Goal: Task Accomplishment & Management: Complete application form

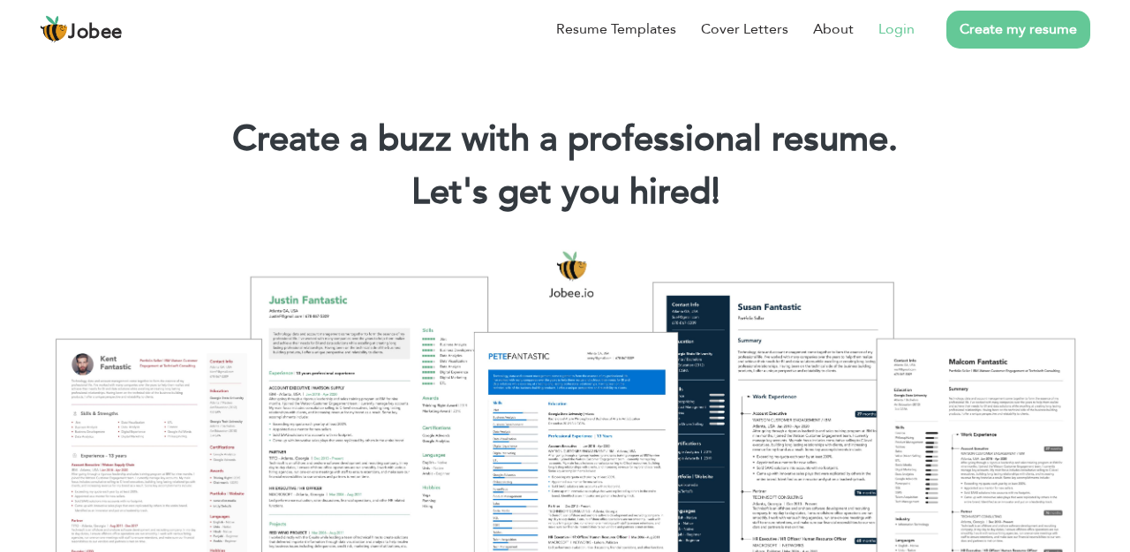
click at [904, 23] on link "Login" at bounding box center [897, 29] width 36 height 21
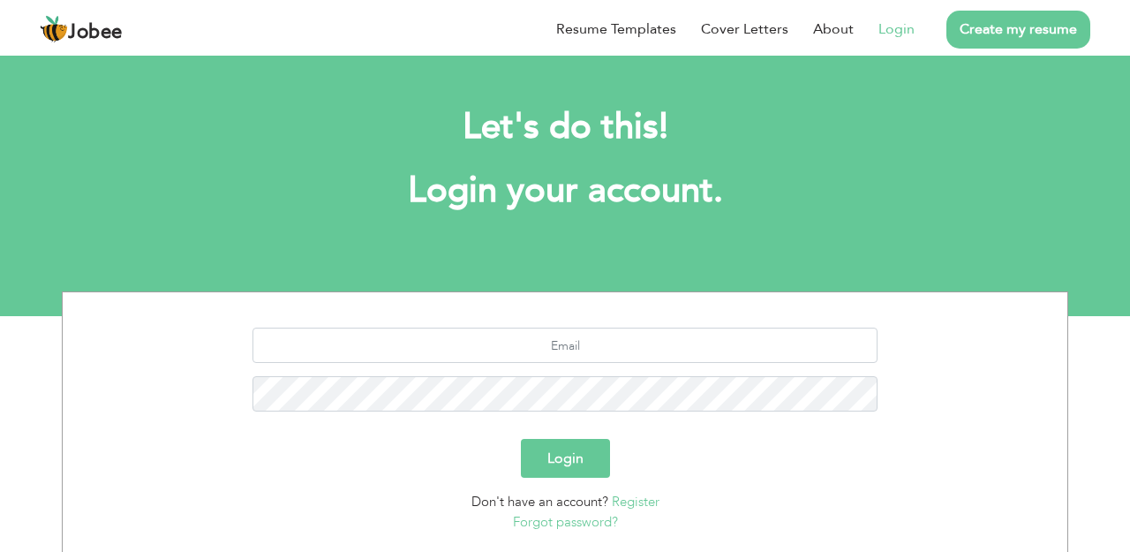
scroll to position [118, 0]
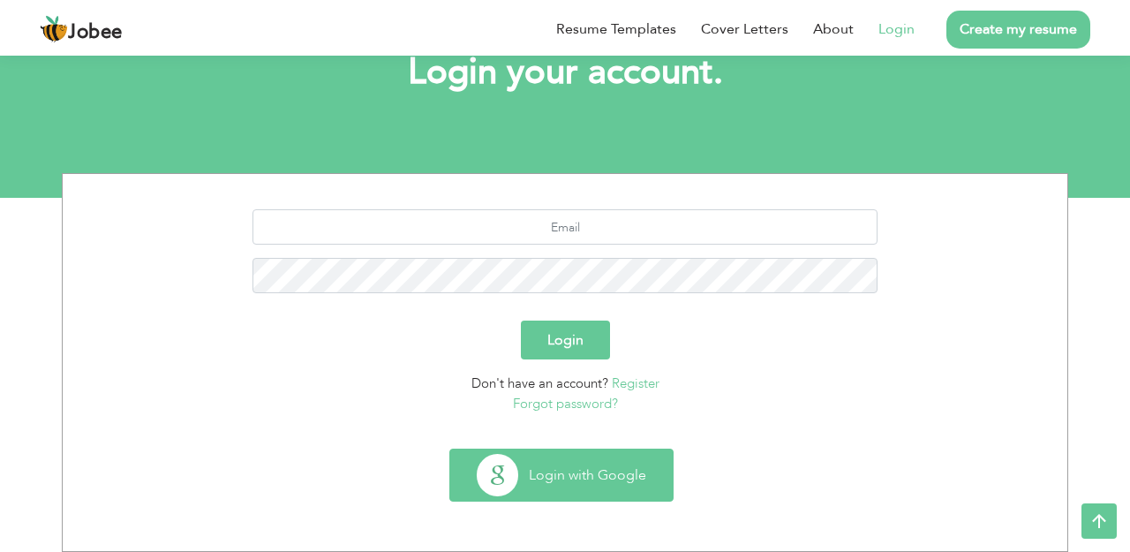
click at [636, 497] on button "Login with Google" at bounding box center [561, 474] width 223 height 51
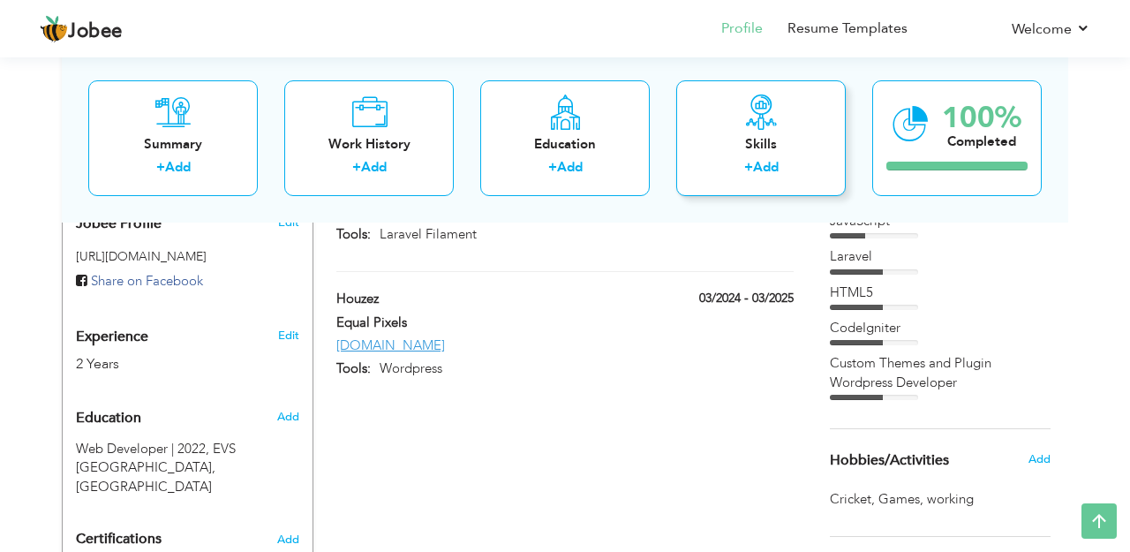
scroll to position [615, 0]
click at [290, 327] on link "Edit" at bounding box center [288, 335] width 21 height 16
type input "[PERSON_NAME]"
type input "03214072946"
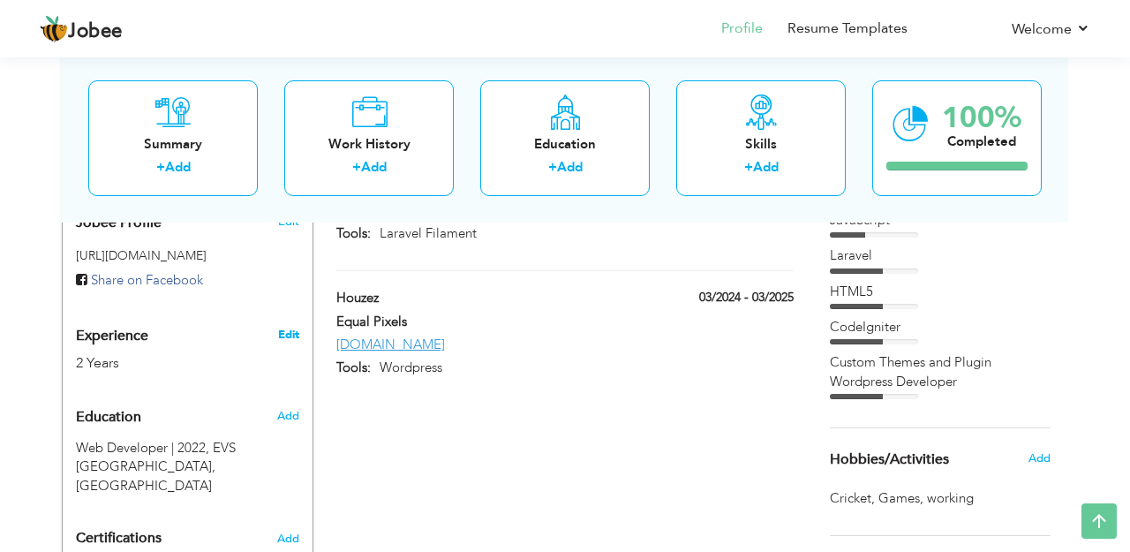
select select "number:166"
type input "Punjab"
type input "[GEOGRAPHIC_DATA]"
select select "number:4"
type input "Equal Pixels"
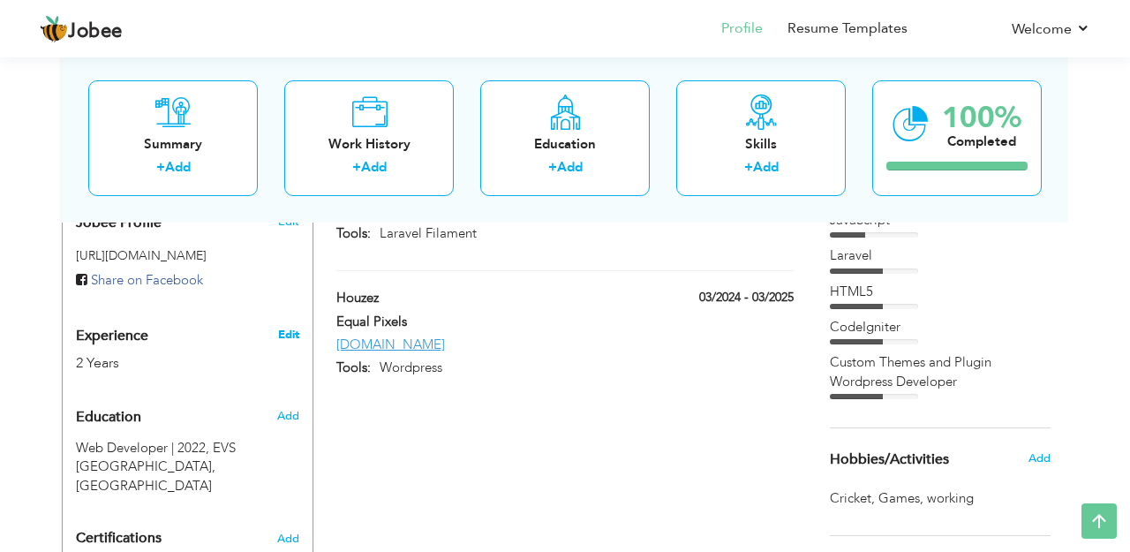
type input "Php Laravel / Web Developer"
type input "www.linkedin.com/in/shoaib-rauf-2a4451225"
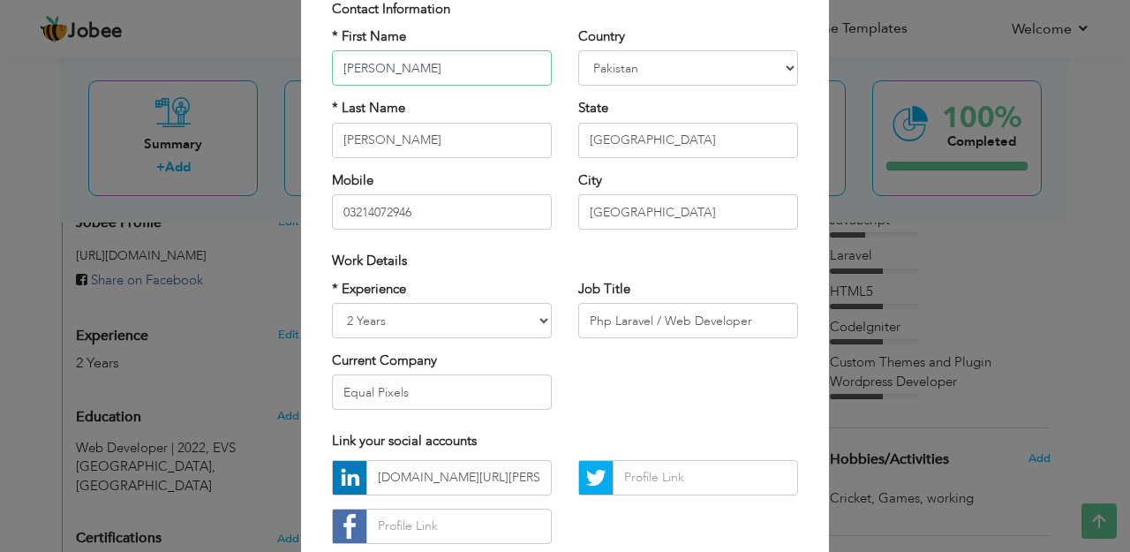
scroll to position [132, 0]
click at [526, 321] on select "Entry Level Less than 1 Year 1 Year 2 Years 3 Years 4 Years 5 Years 6 Years 7 Y…" at bounding box center [442, 319] width 220 height 35
select select "number:5"
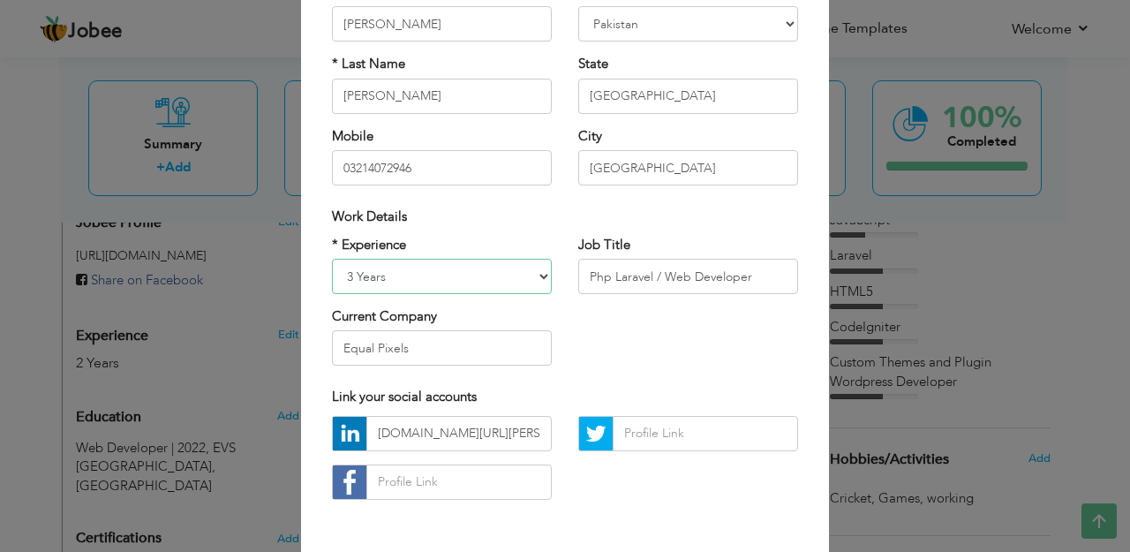
scroll to position [244, 0]
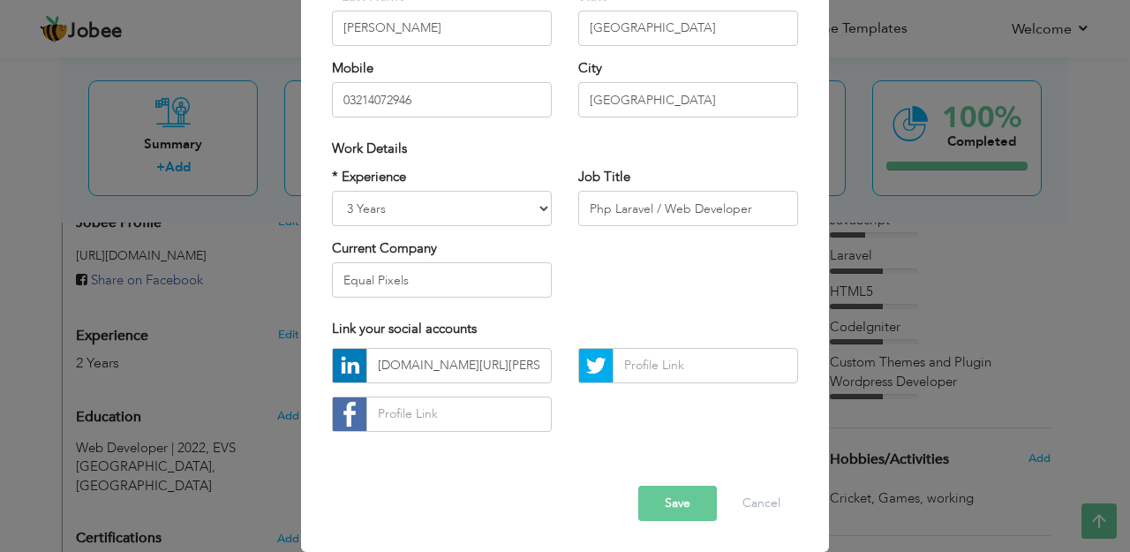
click at [690, 513] on button "Save" at bounding box center [677, 503] width 79 height 35
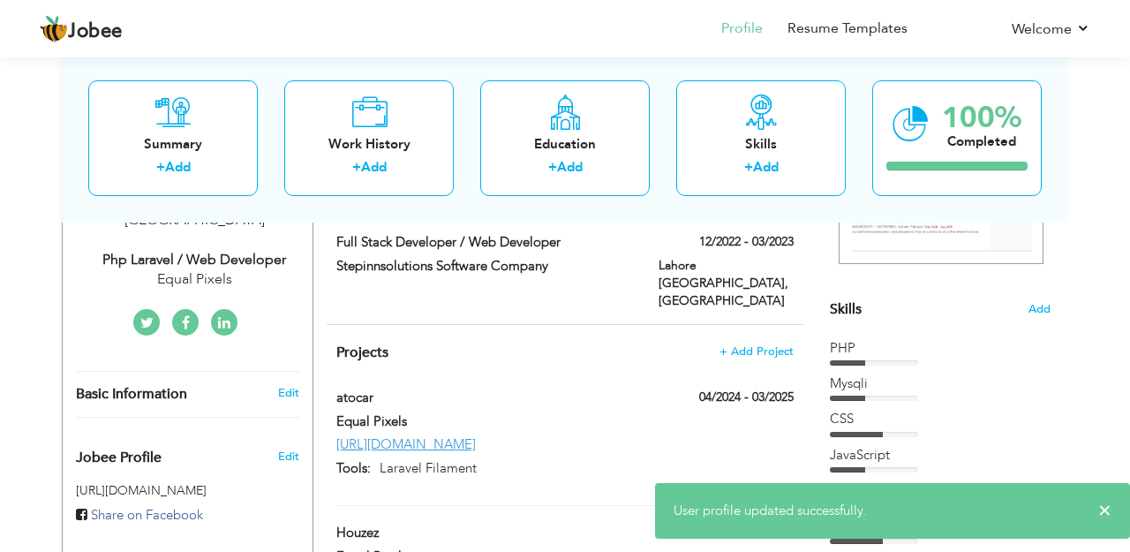
scroll to position [107, 0]
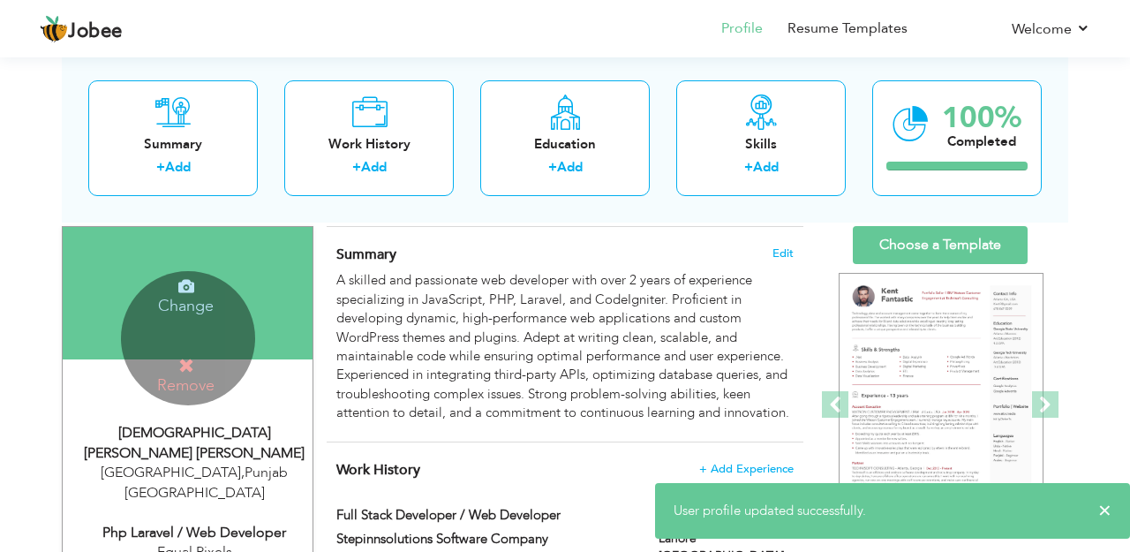
click at [230, 347] on div "Change Remove" at bounding box center [188, 338] width 134 height 134
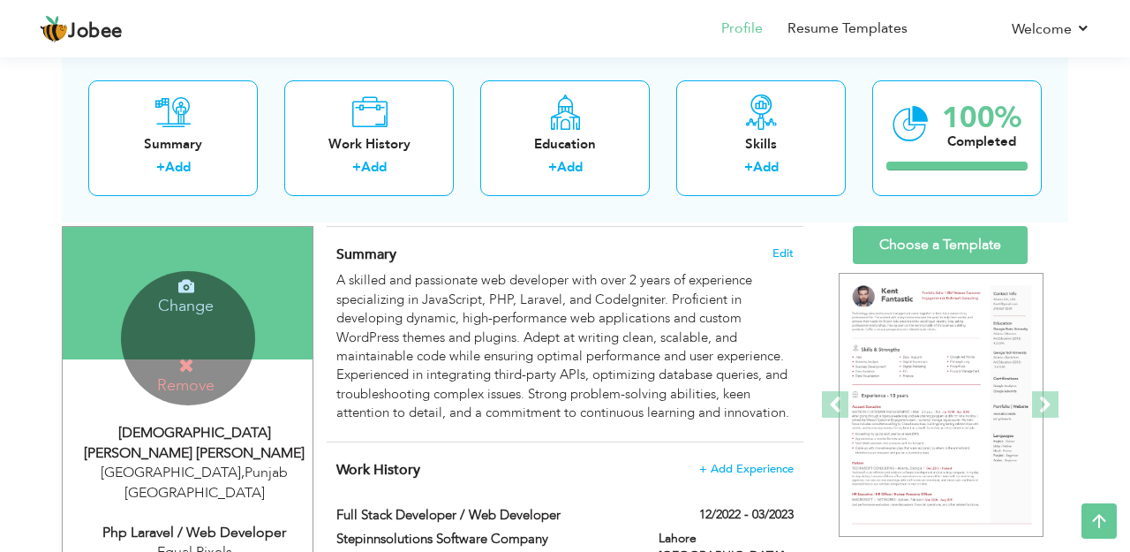
click at [188, 362] on icon at bounding box center [186, 366] width 16 height 16
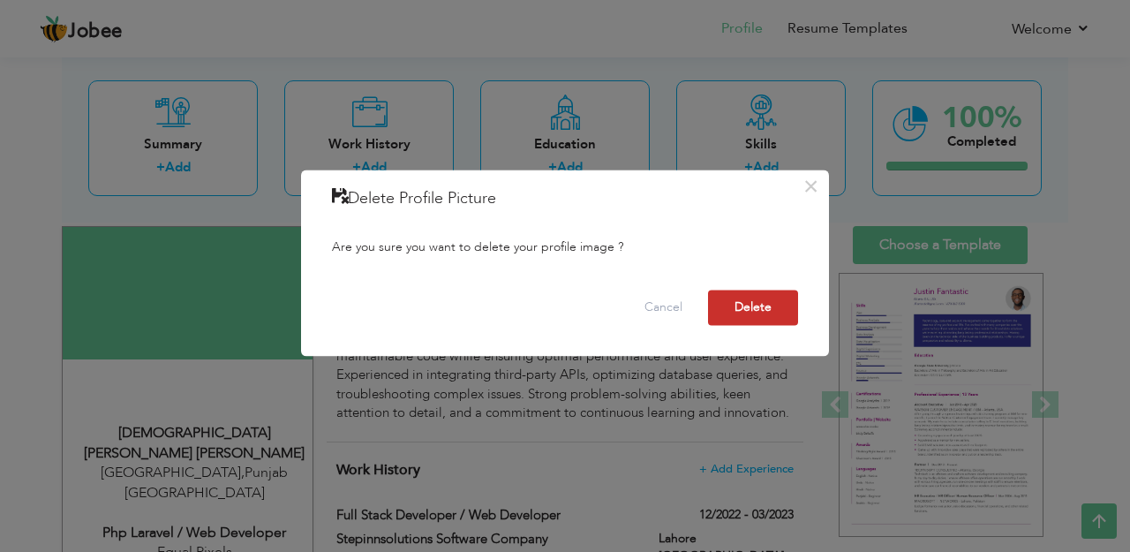
click at [761, 311] on button "Delete" at bounding box center [753, 307] width 90 height 35
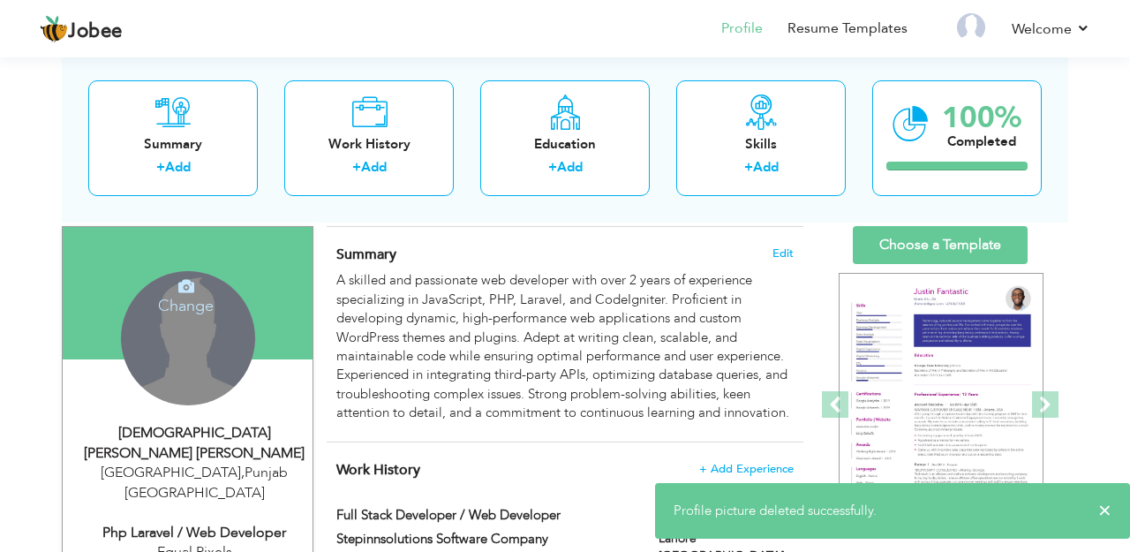
click at [204, 313] on h4 "Change" at bounding box center [187, 294] width 126 height 42
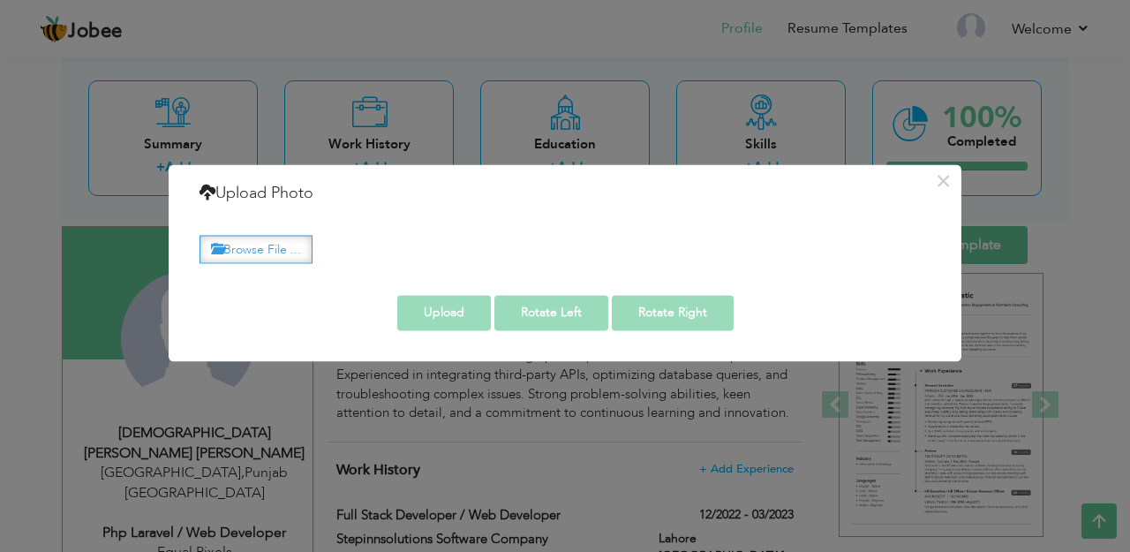
click at [291, 253] on label "Browse File ..." at bounding box center [256, 249] width 113 height 27
click at [0, 0] on input "Browse File ..." at bounding box center [0, 0] width 0 height 0
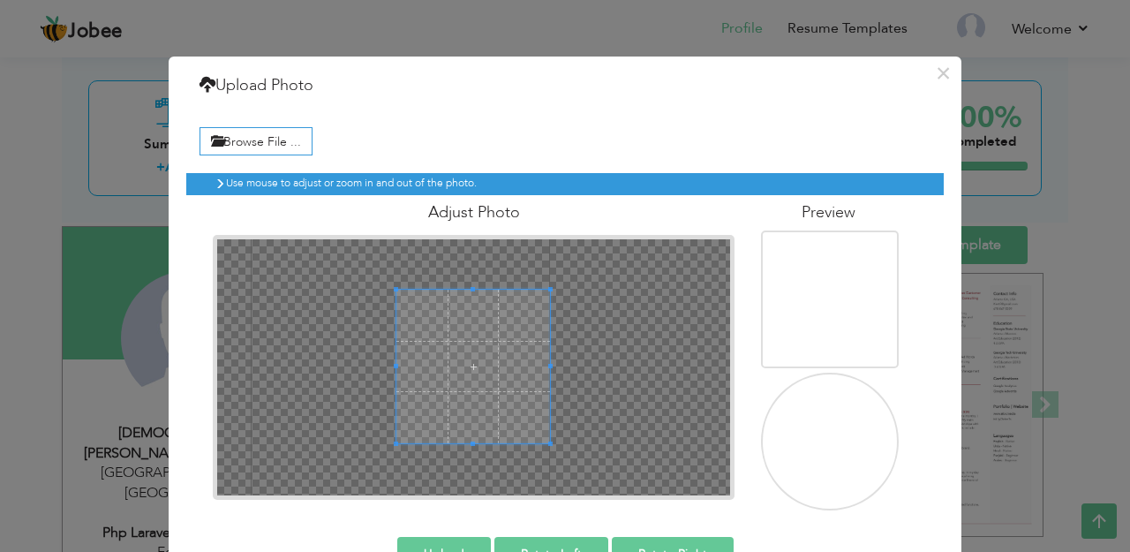
click at [548, 369] on div at bounding box center [473, 367] width 154 height 154
click at [480, 369] on div at bounding box center [466, 364] width 141 height 141
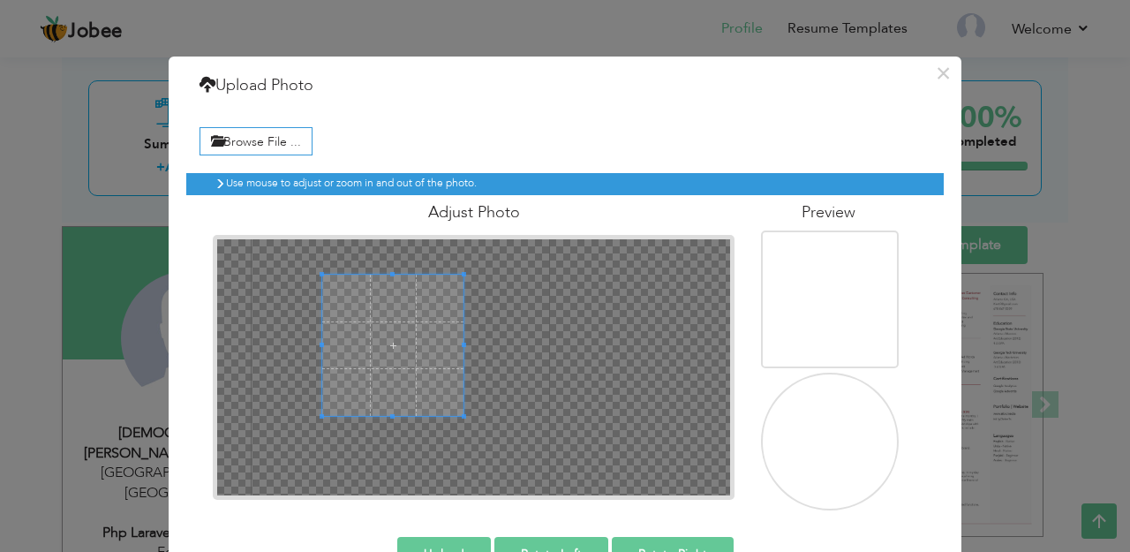
click at [406, 350] on span at bounding box center [392, 345] width 141 height 141
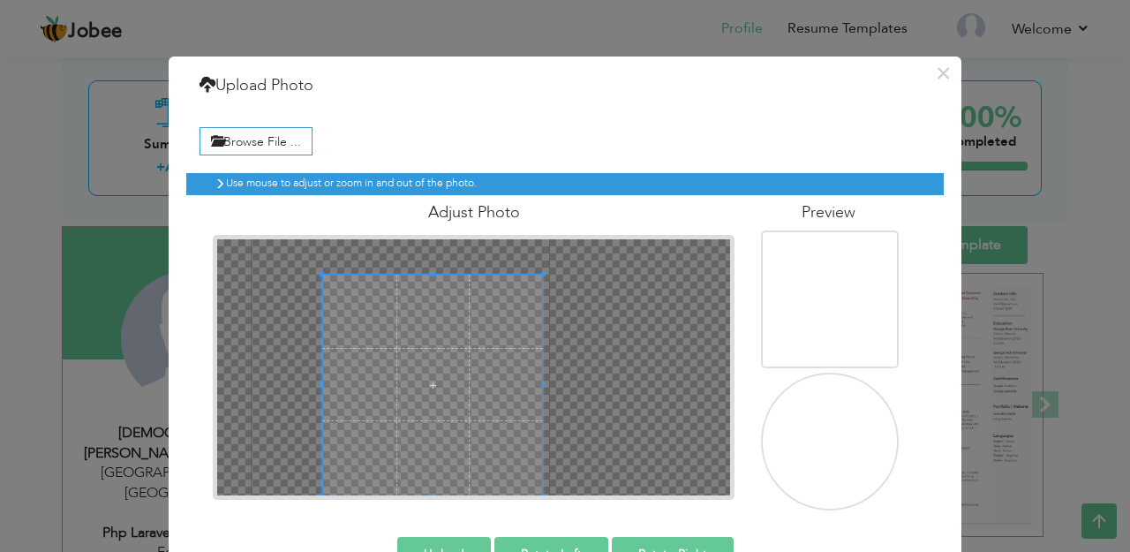
click at [540, 468] on div at bounding box center [432, 385] width 221 height 221
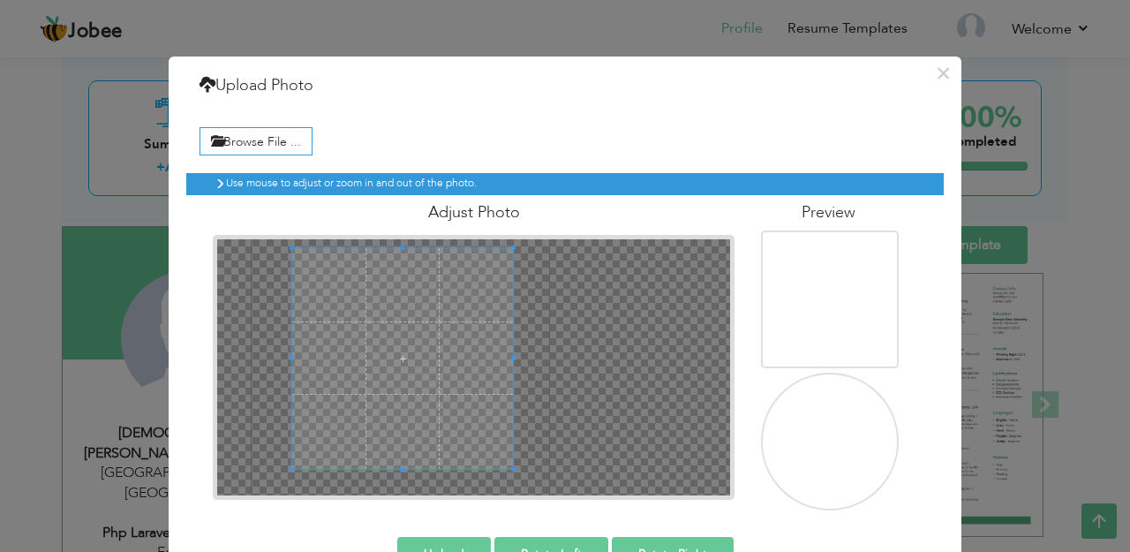
click at [463, 403] on span at bounding box center [402, 358] width 221 height 221
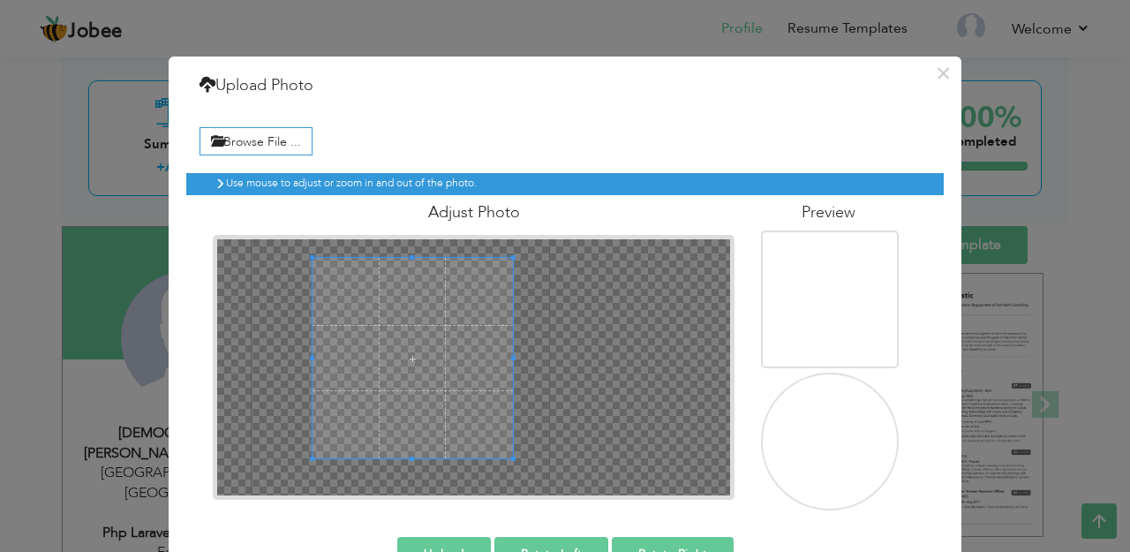
click at [313, 354] on span at bounding box center [312, 358] width 4 height 200
click at [414, 360] on span at bounding box center [406, 358] width 200 height 200
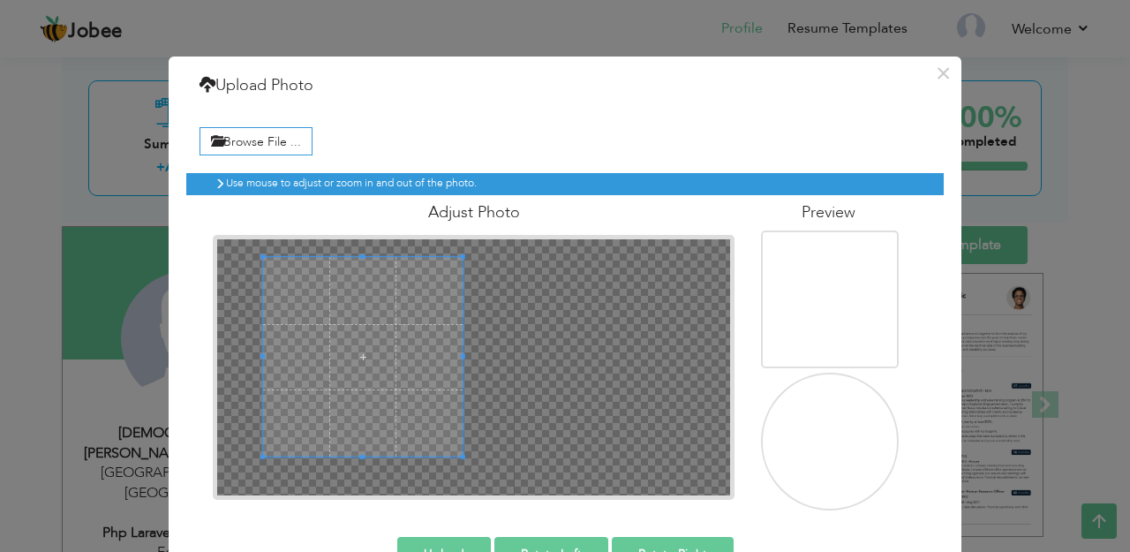
click at [402, 337] on span at bounding box center [363, 357] width 200 height 200
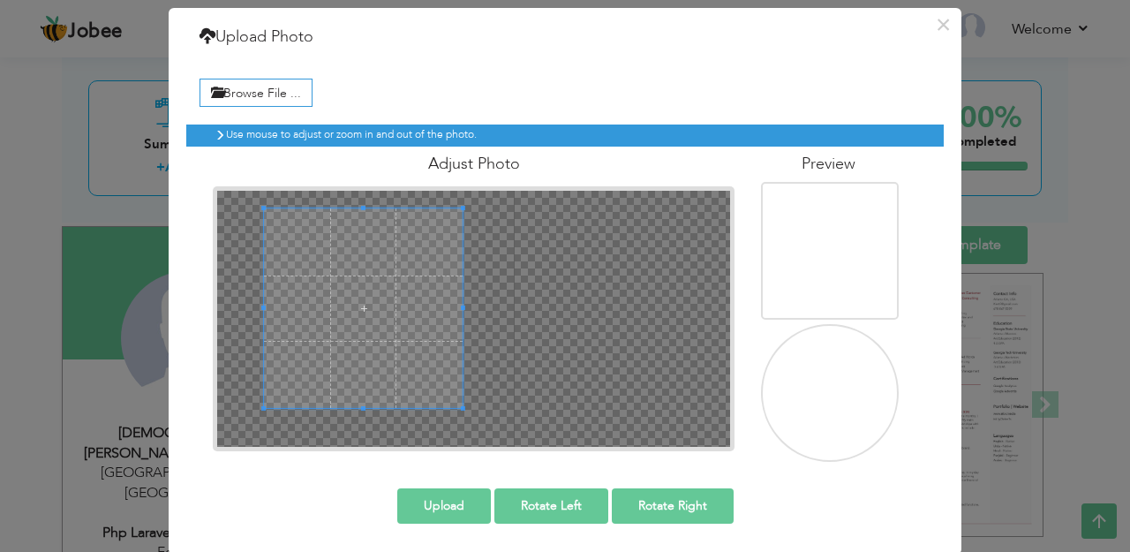
scroll to position [50, 0]
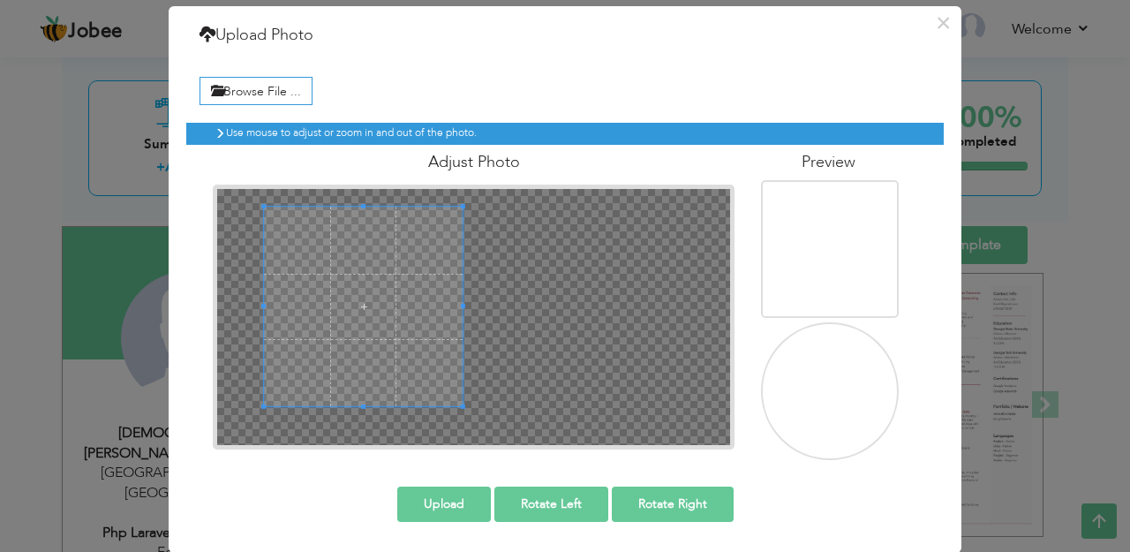
click at [468, 502] on button "Upload" at bounding box center [444, 504] width 94 height 35
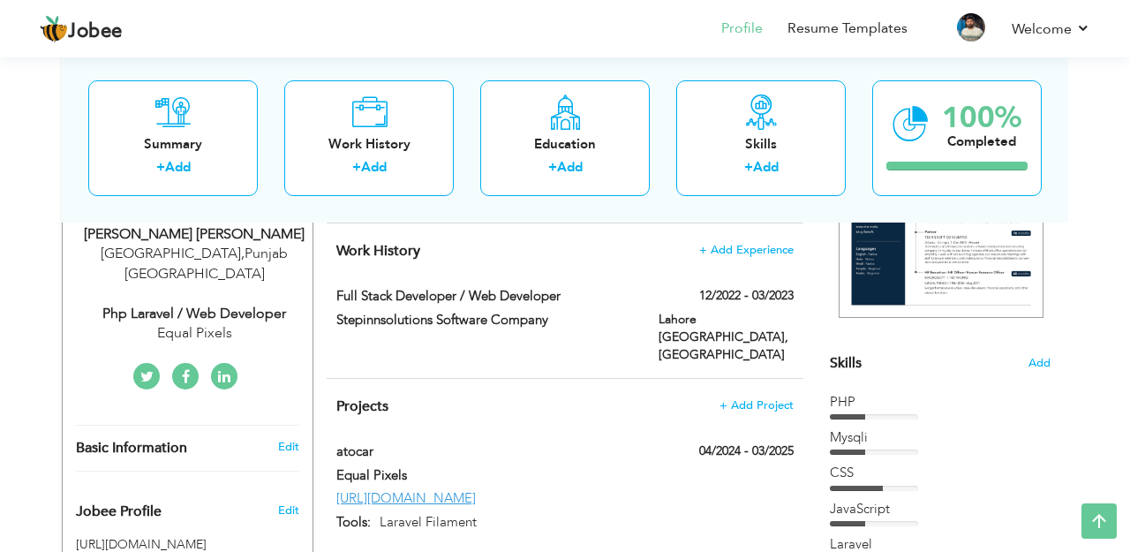
scroll to position [321, 0]
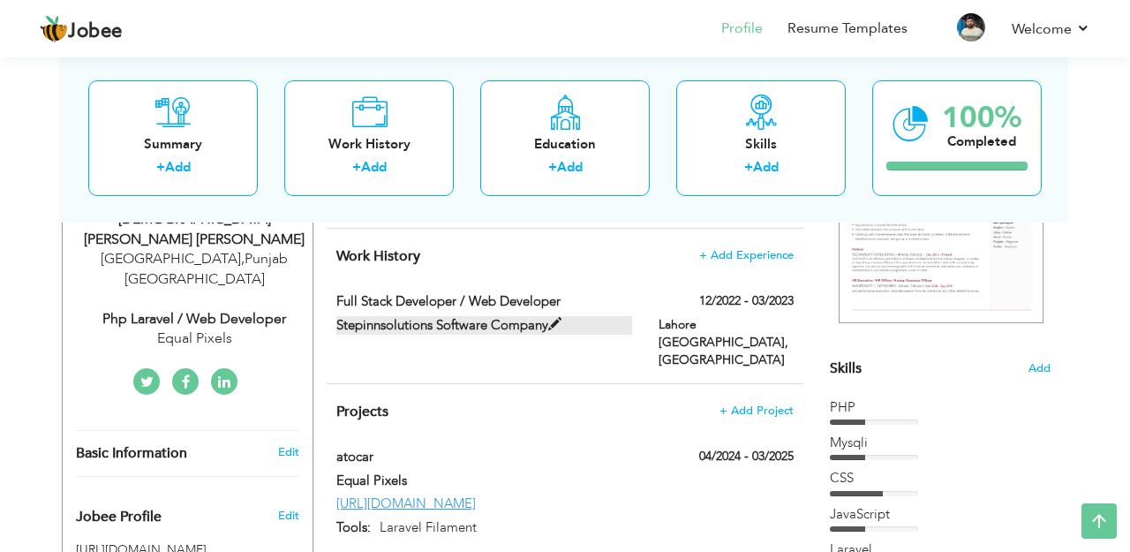
click at [552, 328] on span at bounding box center [554, 324] width 13 height 13
type input "Full Stack Developer / Web Developer"
type input "Stepinnsolutions Software Company"
type input "12/2022"
type input "03/2023"
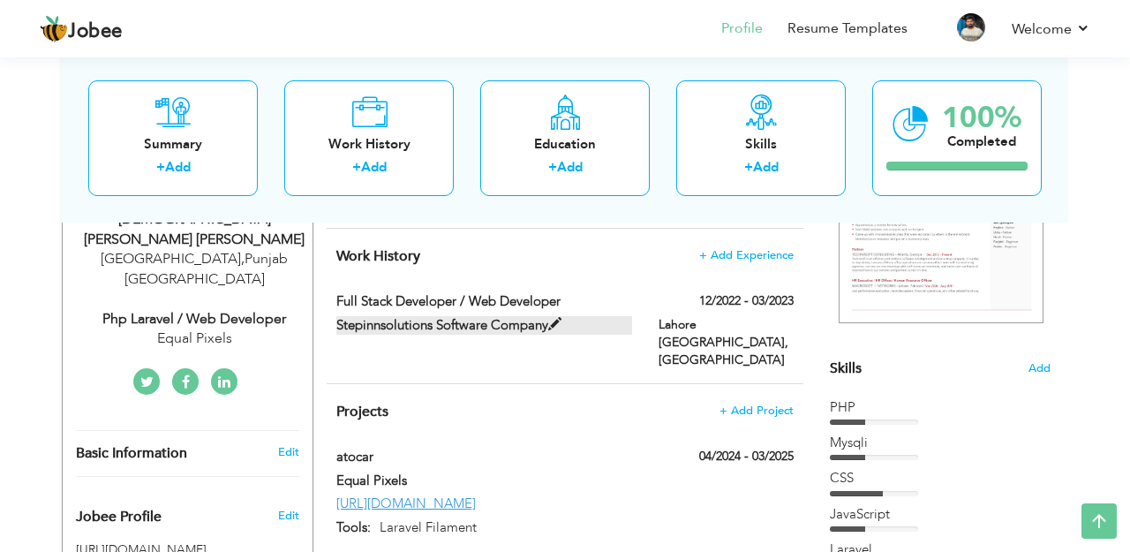
type input "[GEOGRAPHIC_DATA]"
type input "Lahore [GEOGRAPHIC_DATA]"
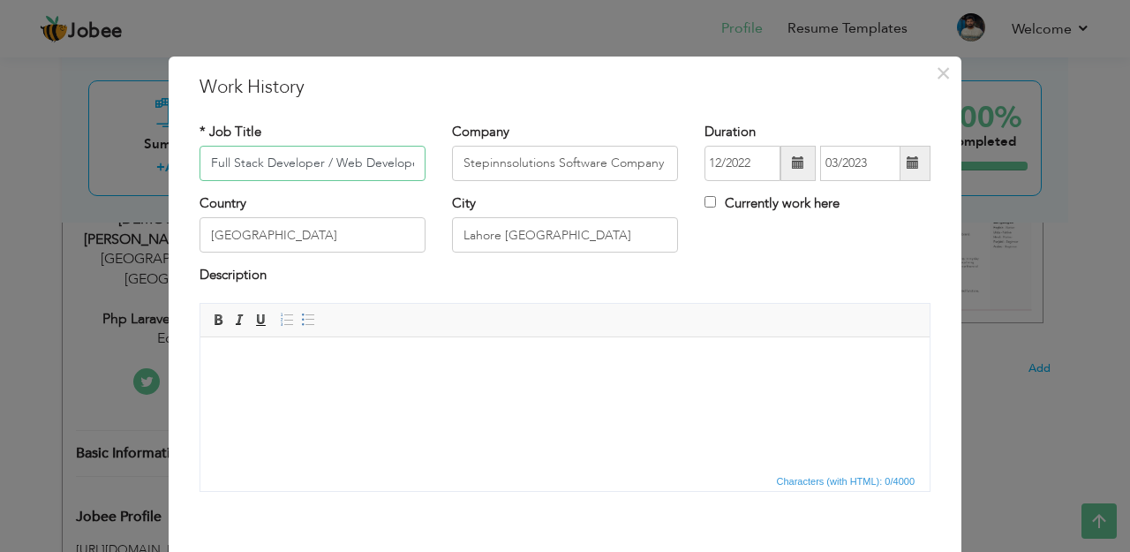
scroll to position [0, 7]
click at [939, 73] on span "×" at bounding box center [943, 73] width 15 height 32
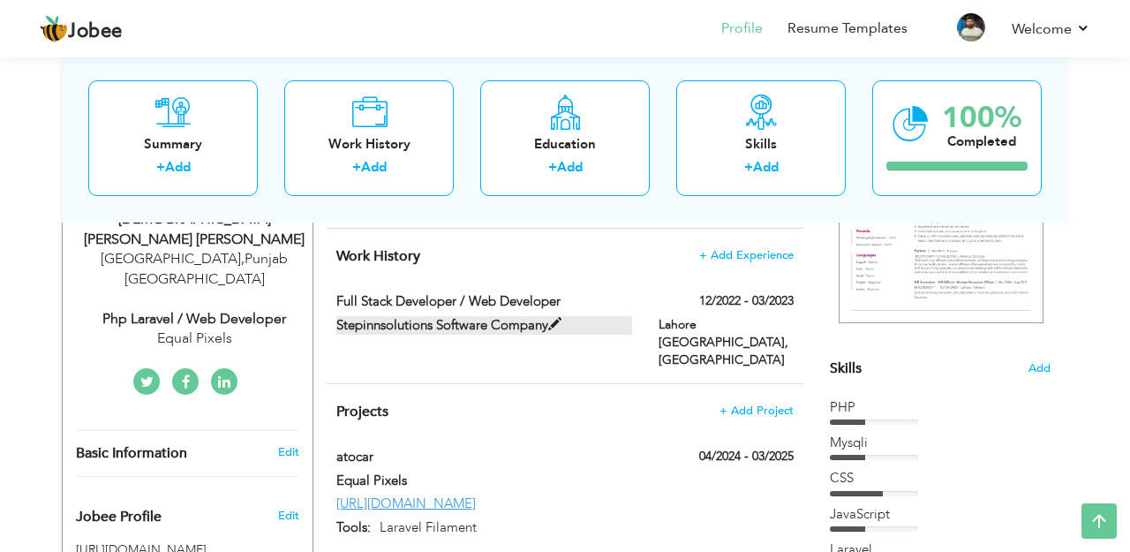
click at [554, 326] on span at bounding box center [554, 324] width 13 height 13
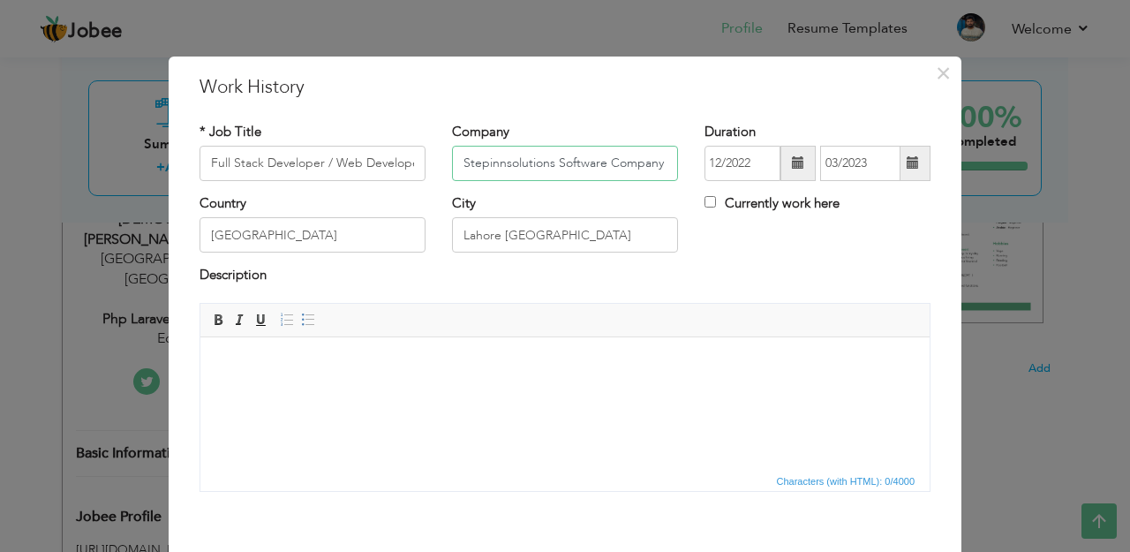
drag, startPoint x: 555, startPoint y: 164, endPoint x: 451, endPoint y: 172, distance: 104.5
click at [450, 176] on div "Company Stepinnsolutions Software Company" at bounding box center [565, 159] width 253 height 72
click at [476, 163] on input "Stepinnsolutions Software Company" at bounding box center [565, 163] width 226 height 35
drag, startPoint x: 462, startPoint y: 165, endPoint x: 557, endPoint y: 167, distance: 95.4
click at [557, 167] on input "Stepinnsolutions Software Company" at bounding box center [565, 163] width 226 height 35
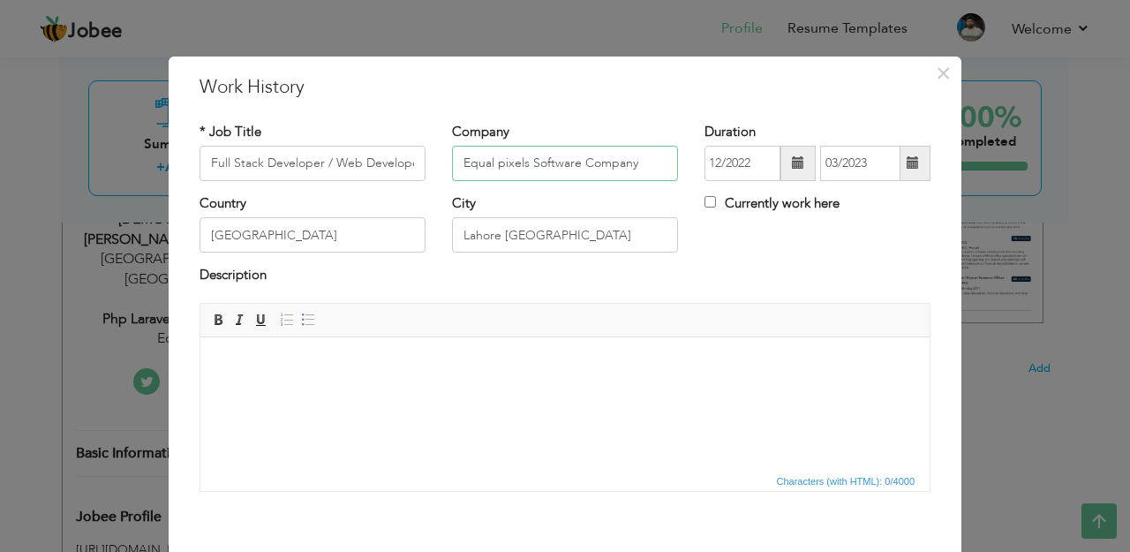
type input "Equal pixels Software Company"
click at [749, 165] on input "12/2022" at bounding box center [743, 163] width 76 height 35
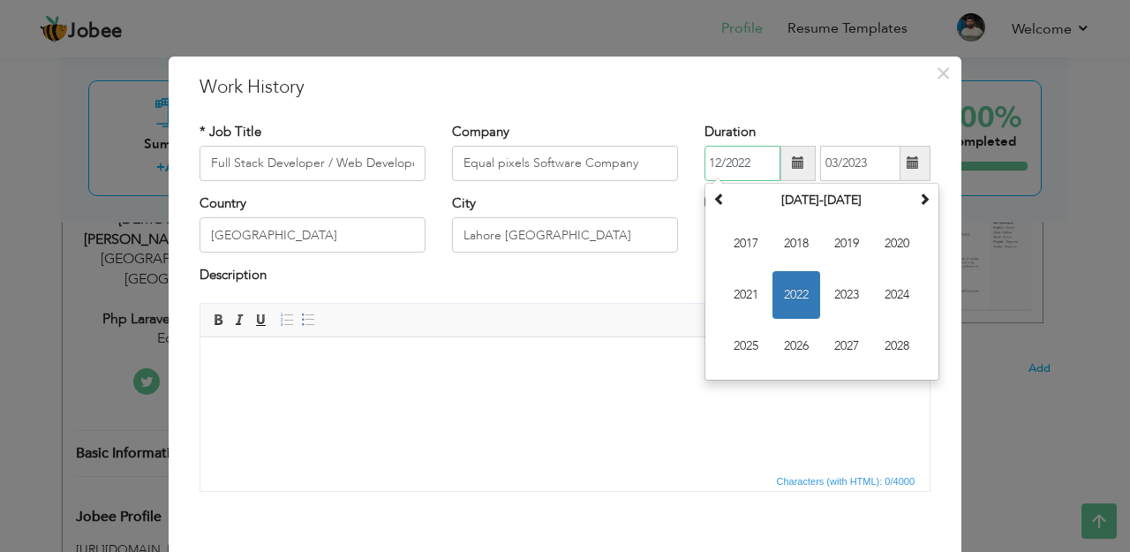
click at [807, 290] on span "2022" at bounding box center [797, 295] width 48 height 48
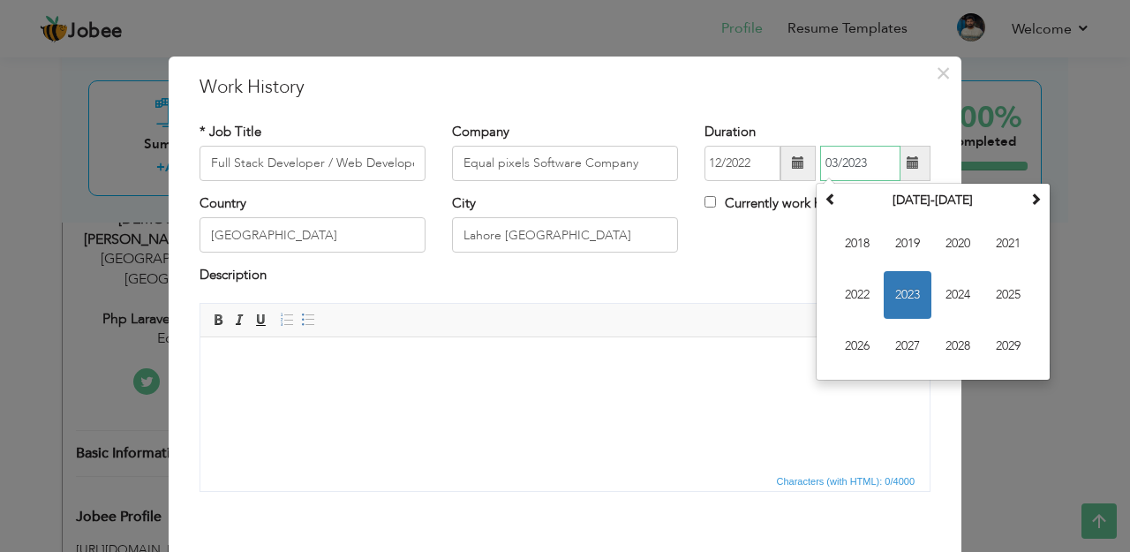
click at [876, 158] on input "03/2023" at bounding box center [860, 163] width 80 height 35
click at [1007, 291] on span "2025" at bounding box center [1009, 295] width 48 height 48
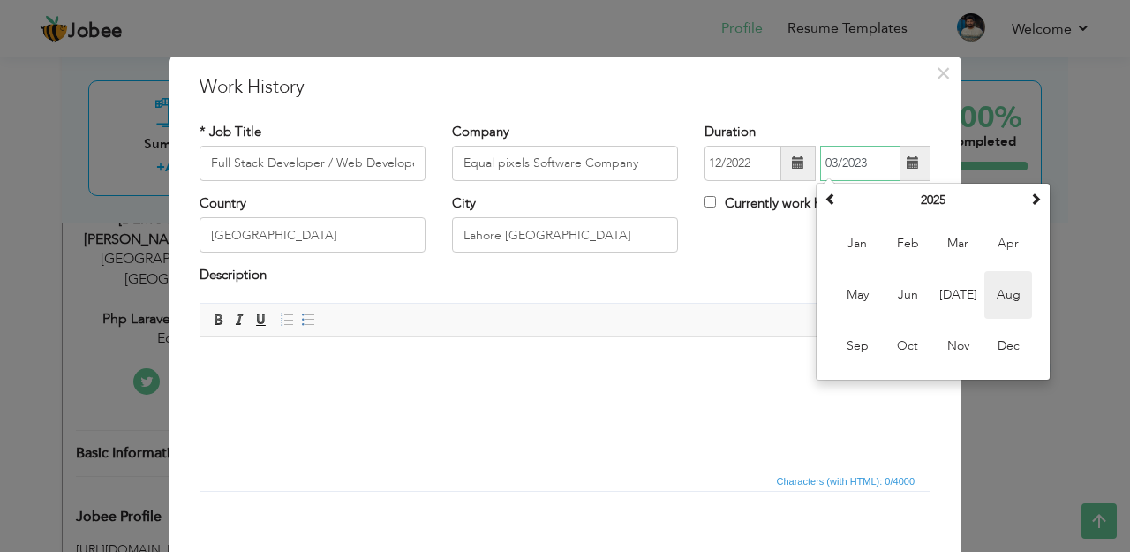
click at [1006, 293] on span "Aug" at bounding box center [1009, 295] width 48 height 48
type input "08/2025"
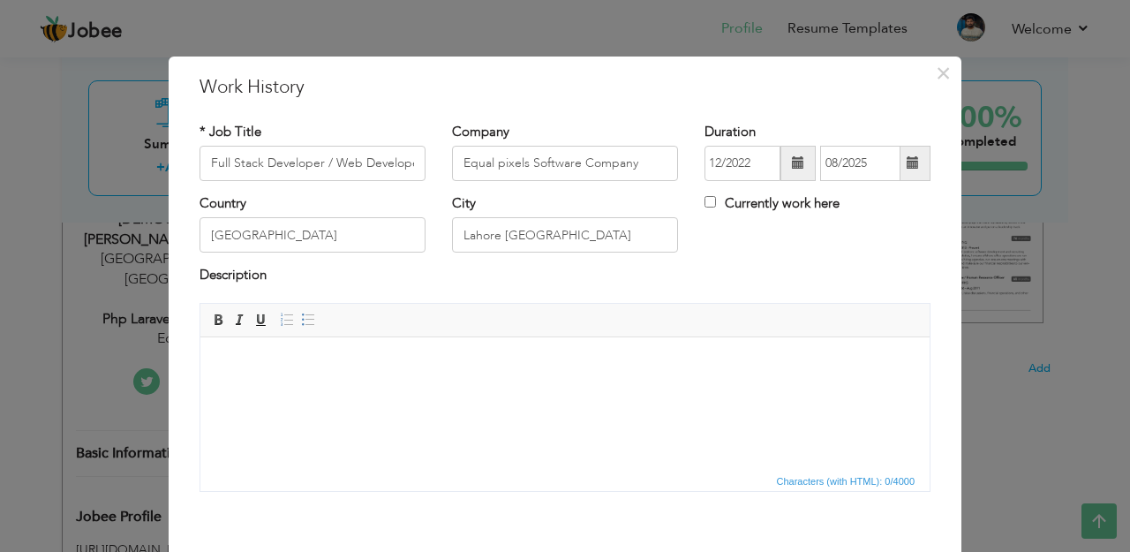
click at [789, 166] on span at bounding box center [798, 163] width 35 height 35
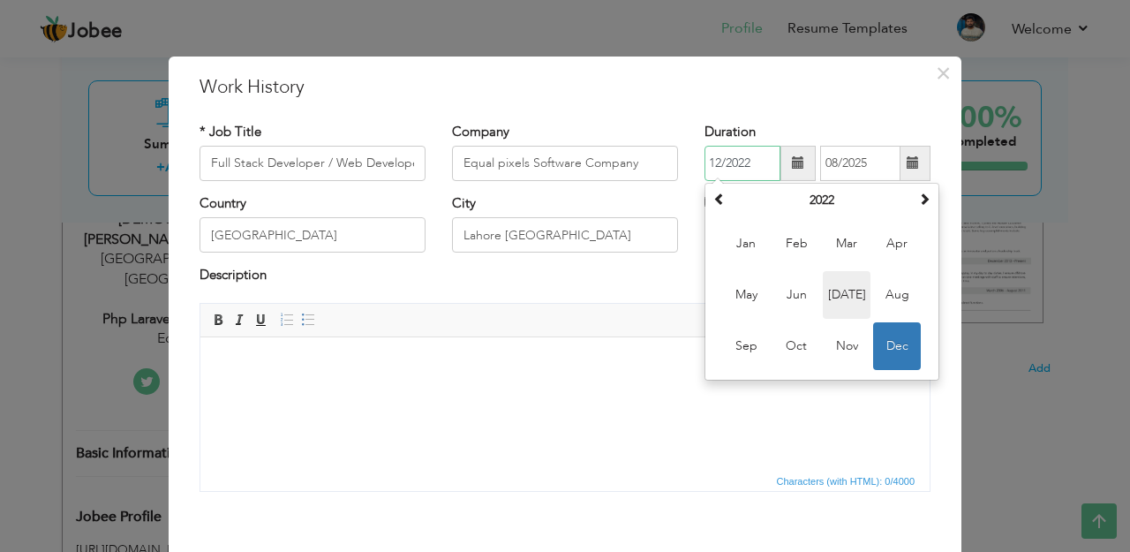
click at [845, 275] on span "Jul" at bounding box center [847, 295] width 48 height 48
type input "07/2022"
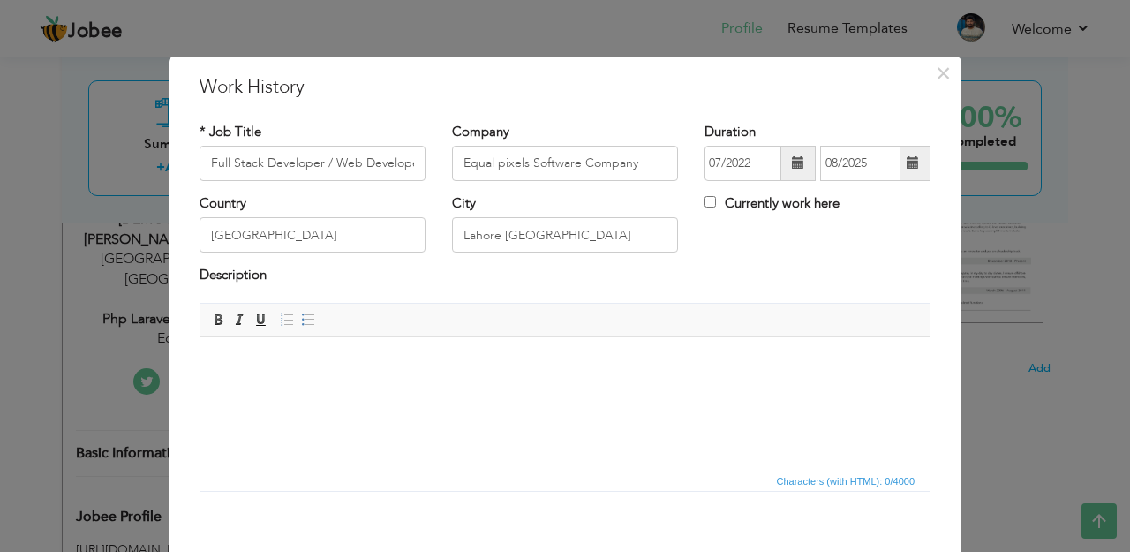
click at [820, 261] on div "Country Pakistan City Lahore Pakistan Currently work here" at bounding box center [565, 230] width 758 height 72
click at [708, 200] on input "Currently work here" at bounding box center [710, 201] width 11 height 11
checkbox input "true"
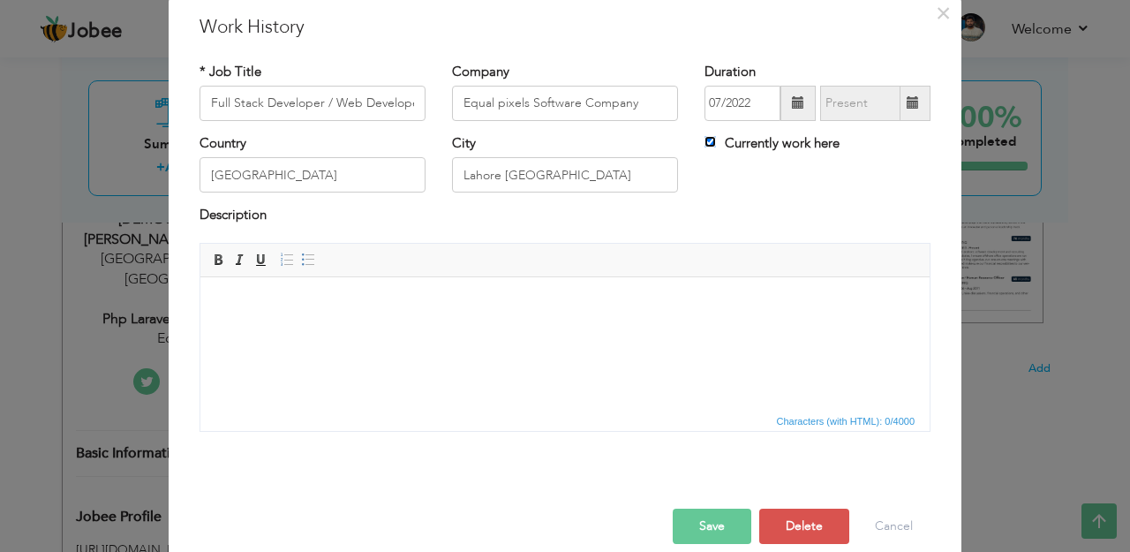
scroll to position [84, 0]
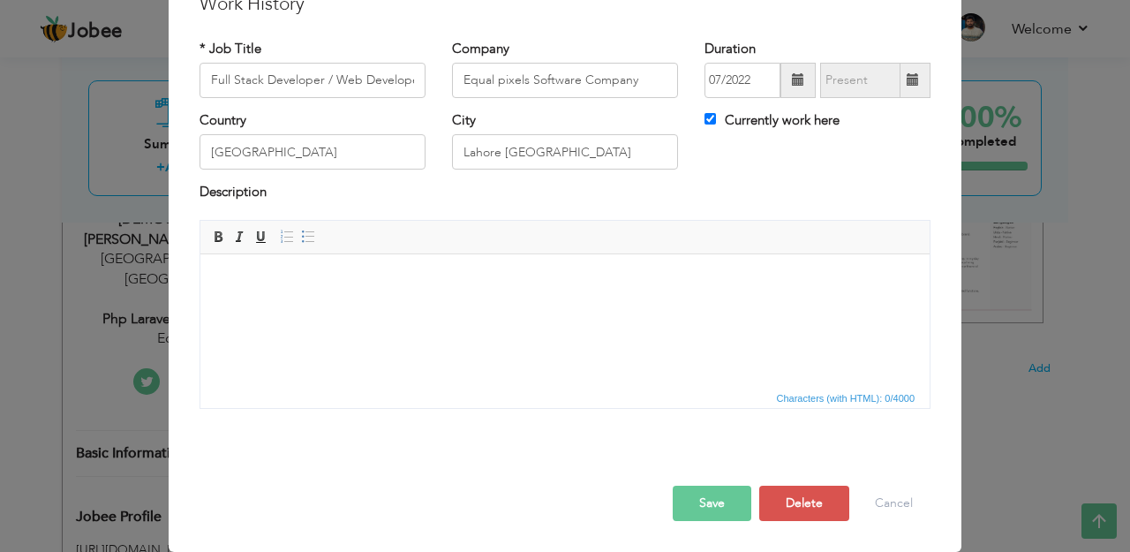
click at [699, 503] on button "Save" at bounding box center [712, 503] width 79 height 35
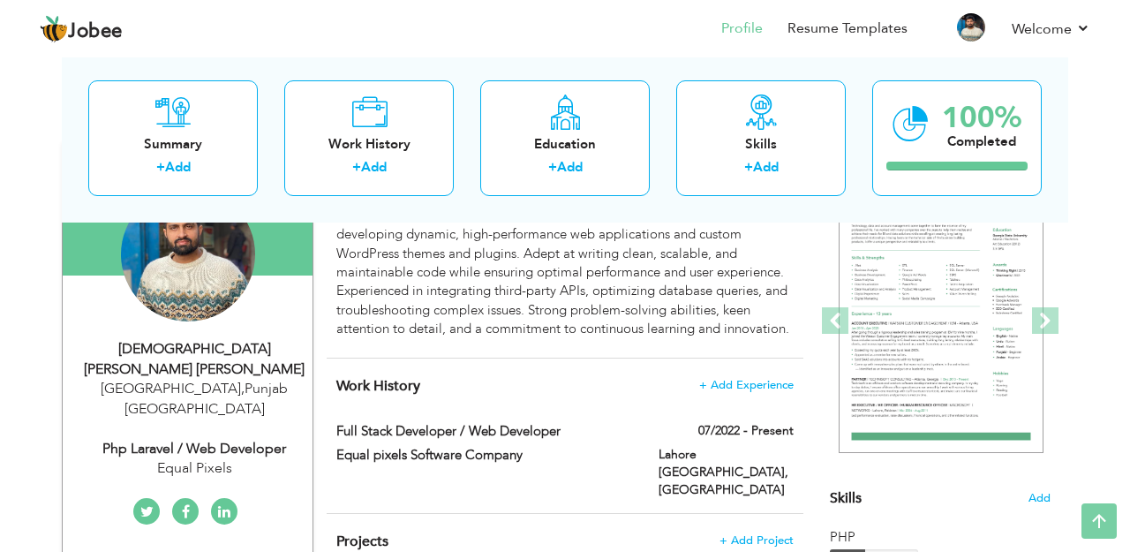
scroll to position [0, 0]
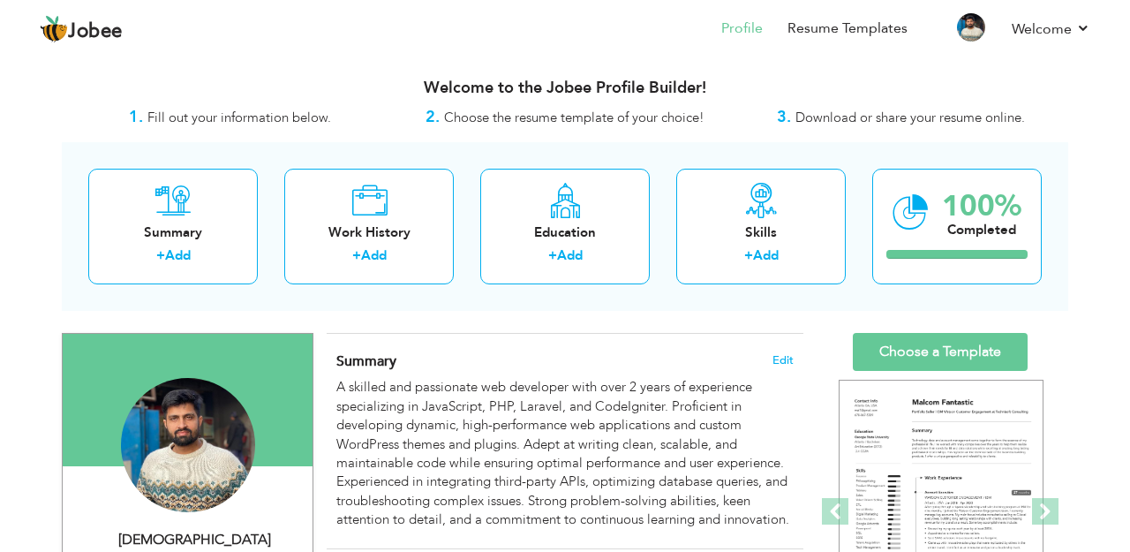
click at [449, 348] on div "Summary Edit A skilled and passionate web developer with over 2 years of experi…" at bounding box center [565, 441] width 477 height 215
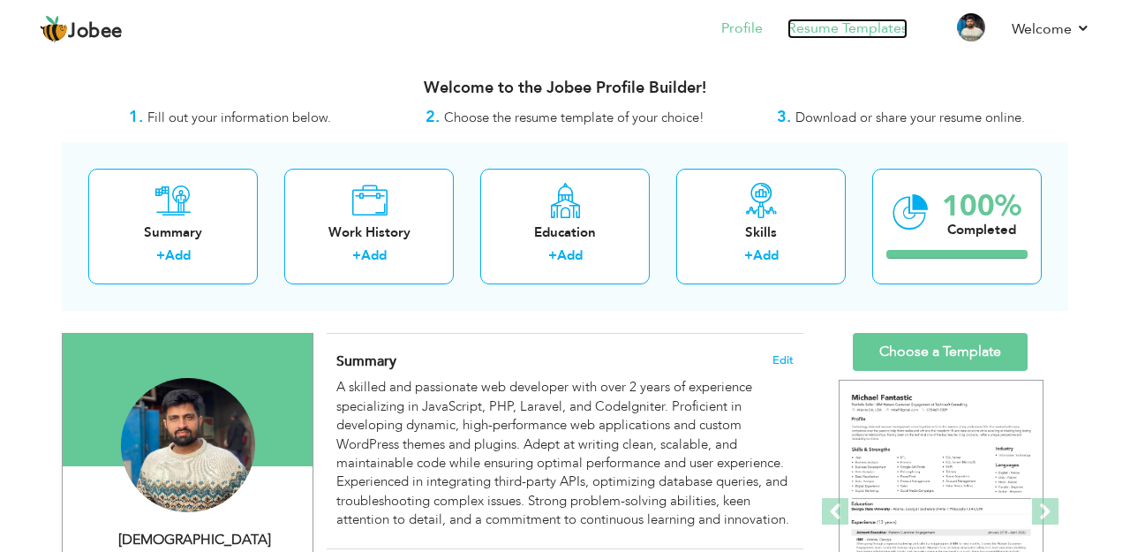
click at [849, 32] on link "Resume Templates" at bounding box center [848, 29] width 120 height 20
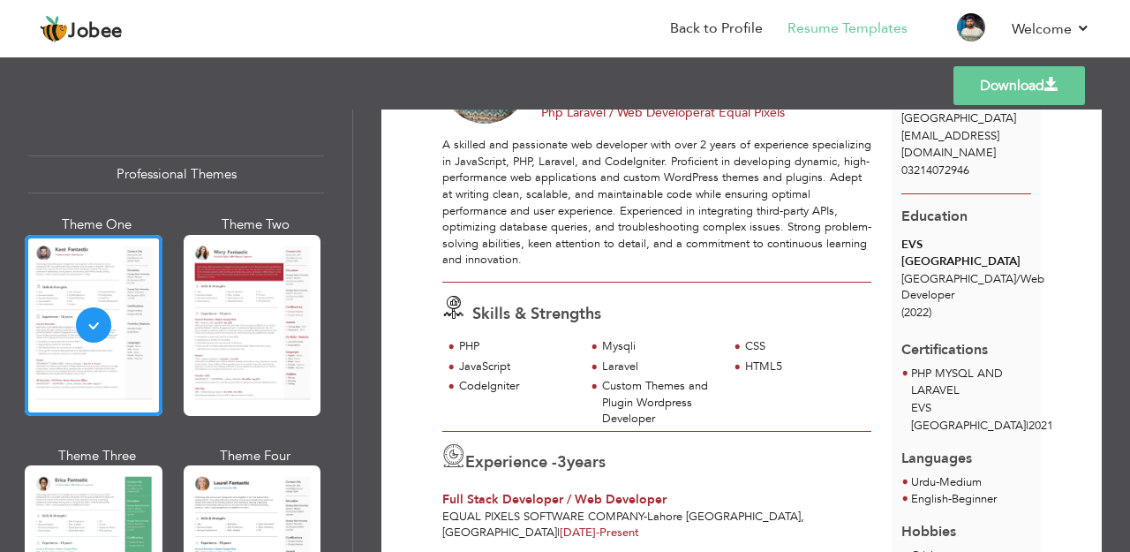
scroll to position [155, 0]
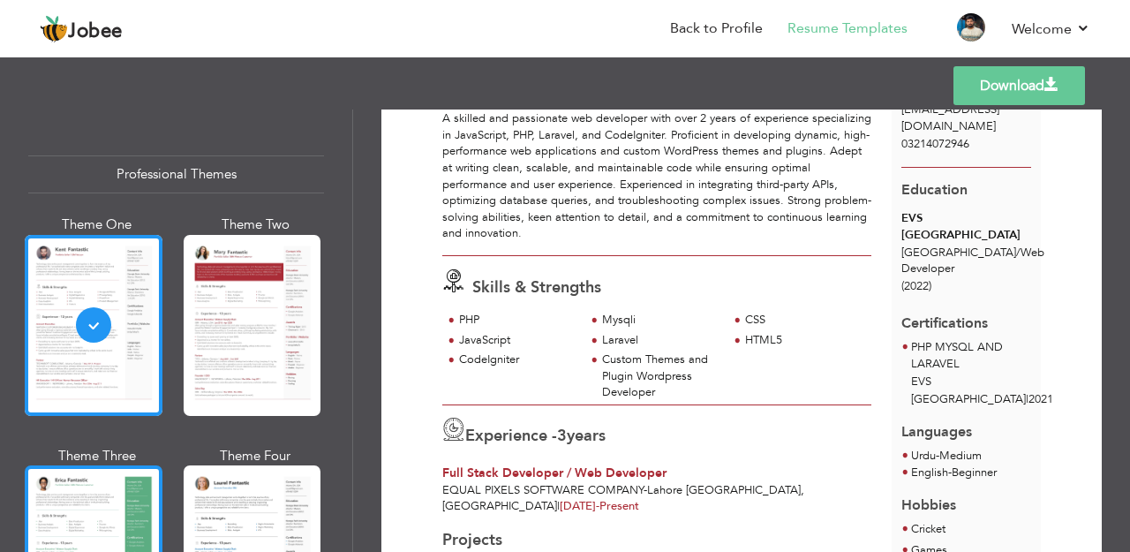
click at [133, 489] on div at bounding box center [94, 555] width 138 height 181
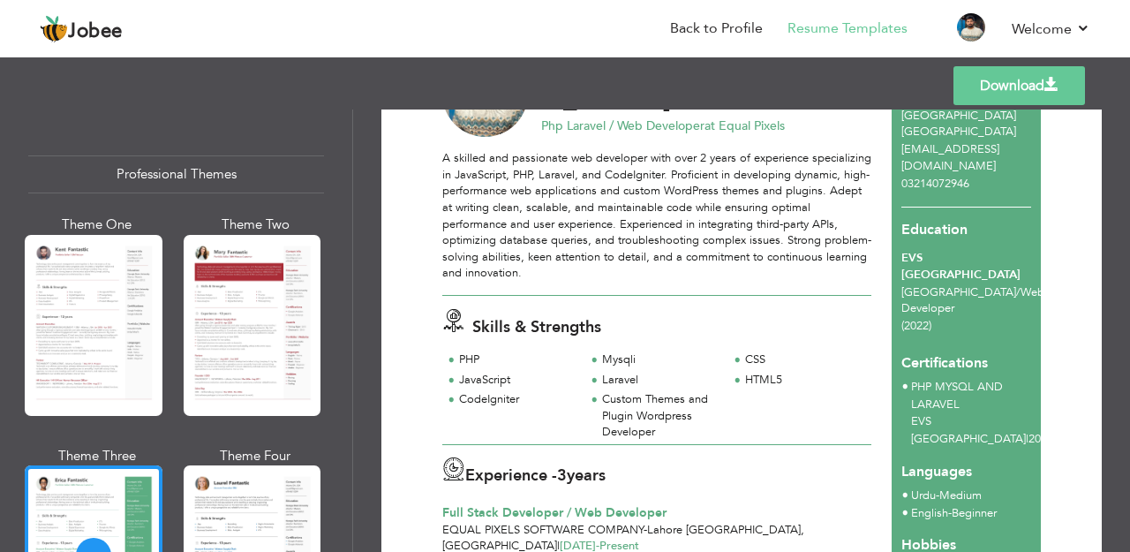
scroll to position [117, 0]
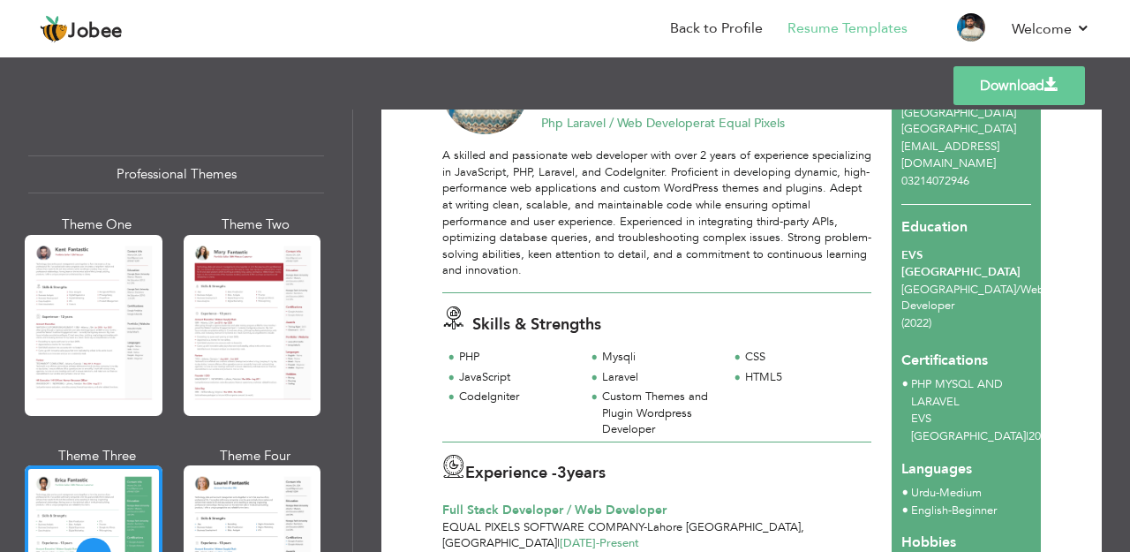
click at [1009, 94] on link "Download" at bounding box center [1020, 85] width 132 height 39
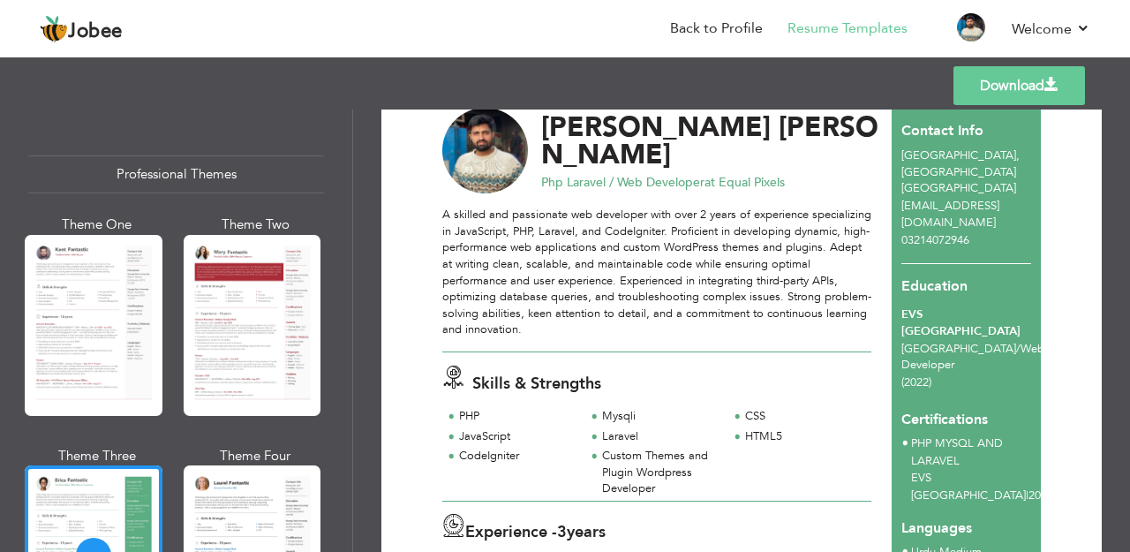
scroll to position [47, 0]
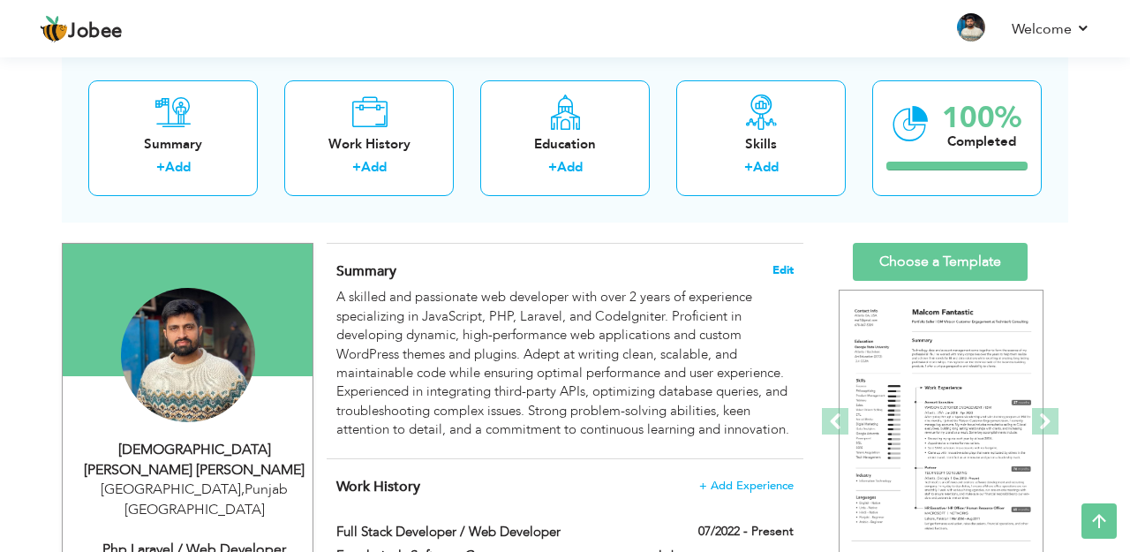
click at [776, 272] on span "Edit" at bounding box center [783, 270] width 21 height 12
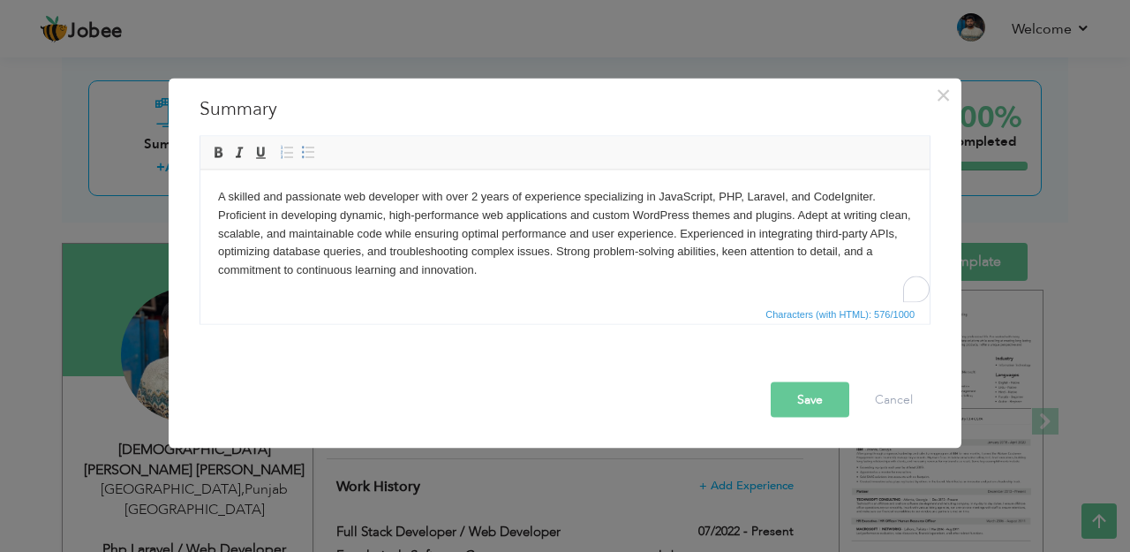
click at [479, 198] on body "A skilled and passionate web developer with over 2 years of experience speciali…" at bounding box center [565, 233] width 694 height 92
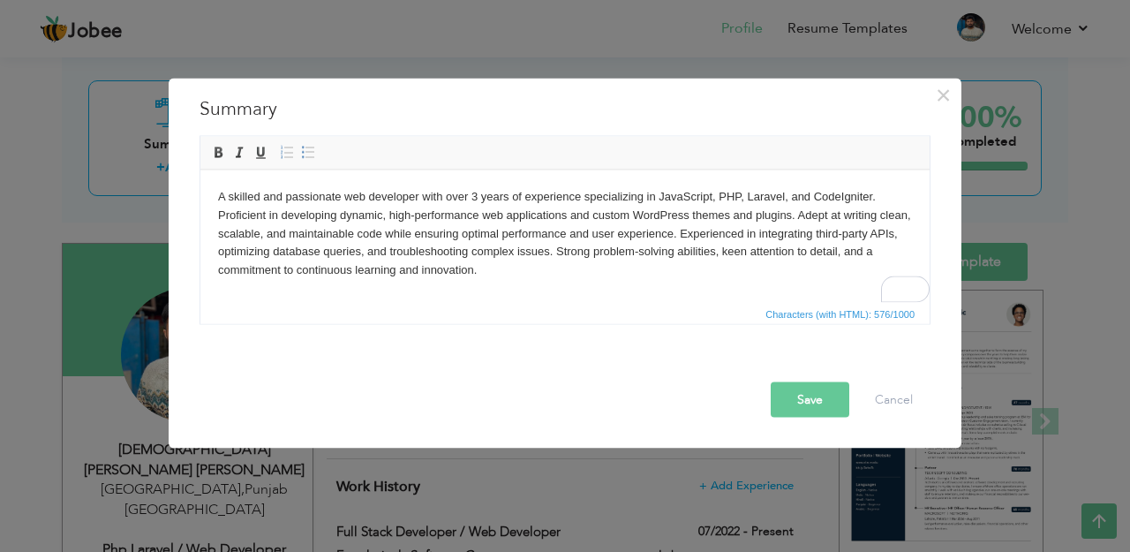
click at [827, 397] on button "Save" at bounding box center [810, 398] width 79 height 35
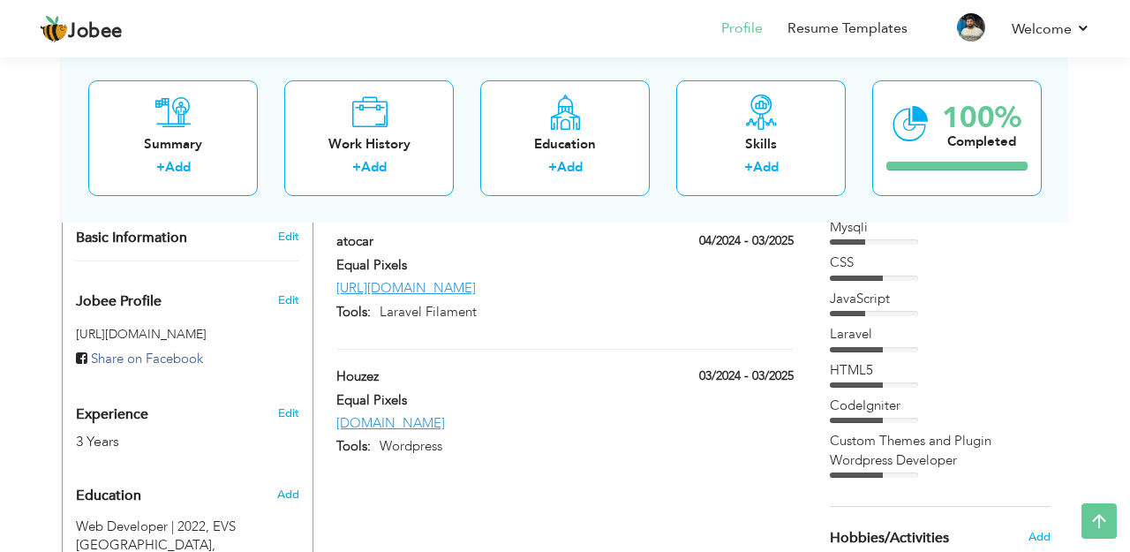
scroll to position [538, 0]
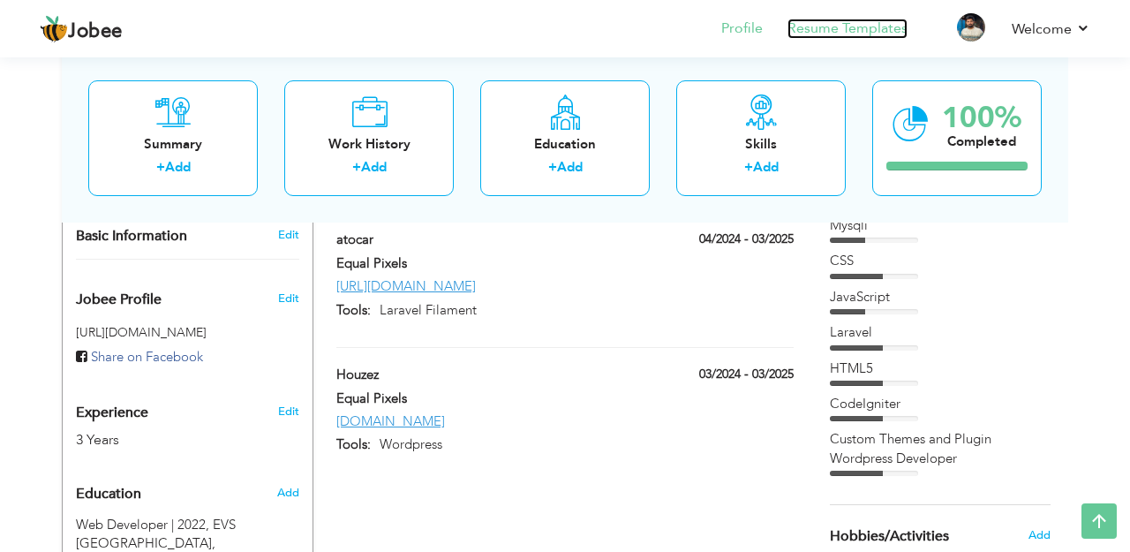
click at [851, 34] on link "Resume Templates" at bounding box center [848, 29] width 120 height 20
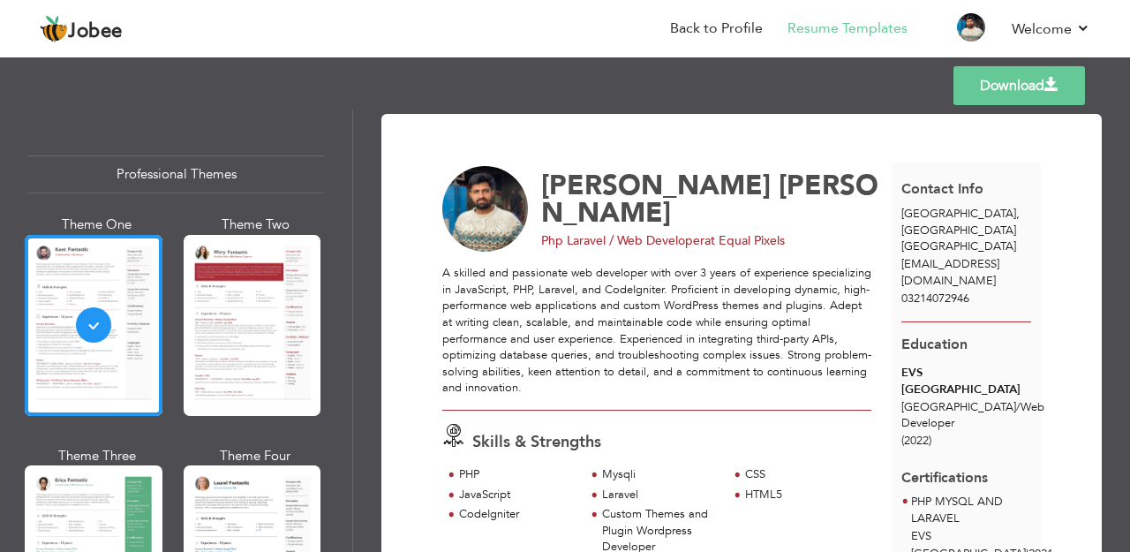
click at [107, 512] on div at bounding box center [94, 555] width 138 height 181
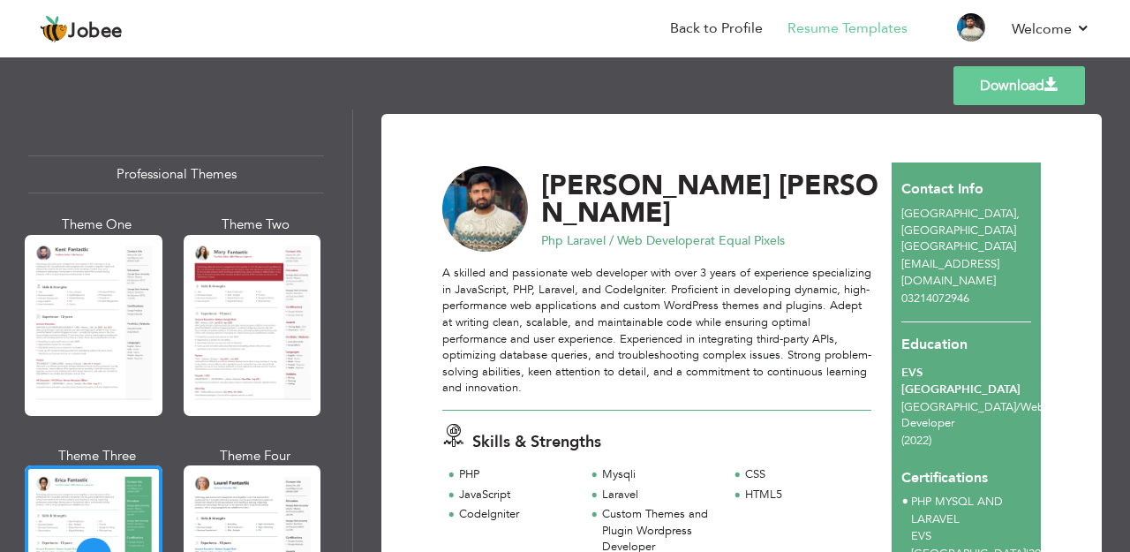
click at [1042, 90] on link "Download" at bounding box center [1020, 85] width 132 height 39
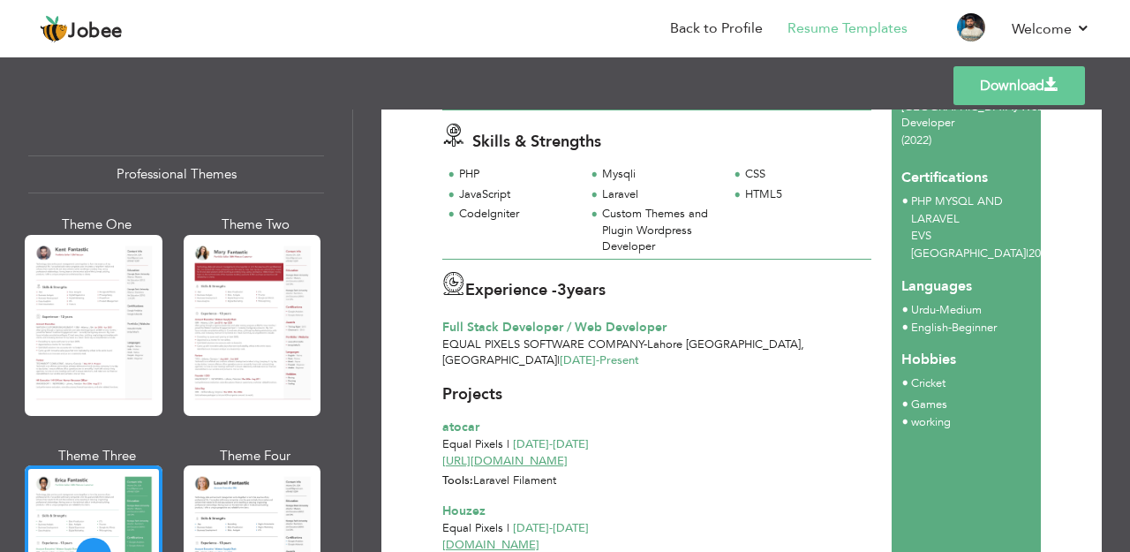
scroll to position [406, 0]
